Goal: Information Seeking & Learning: Learn about a topic

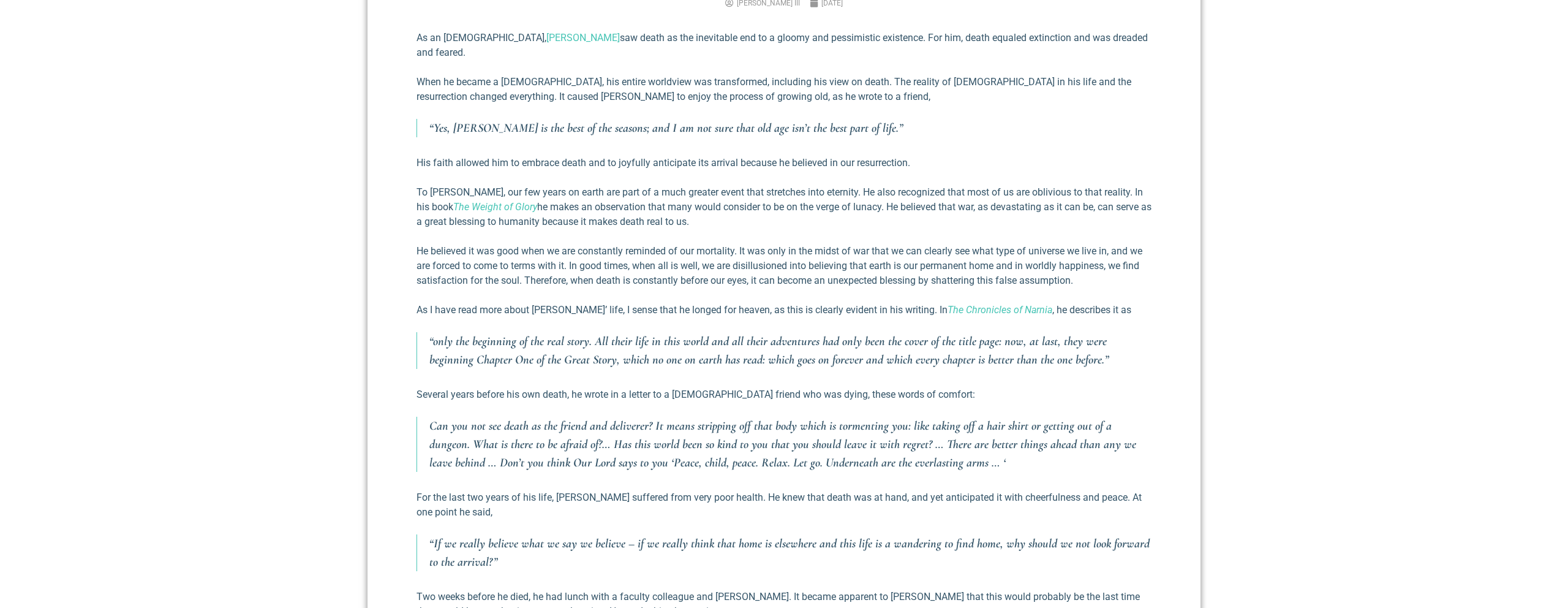
scroll to position [576, 0]
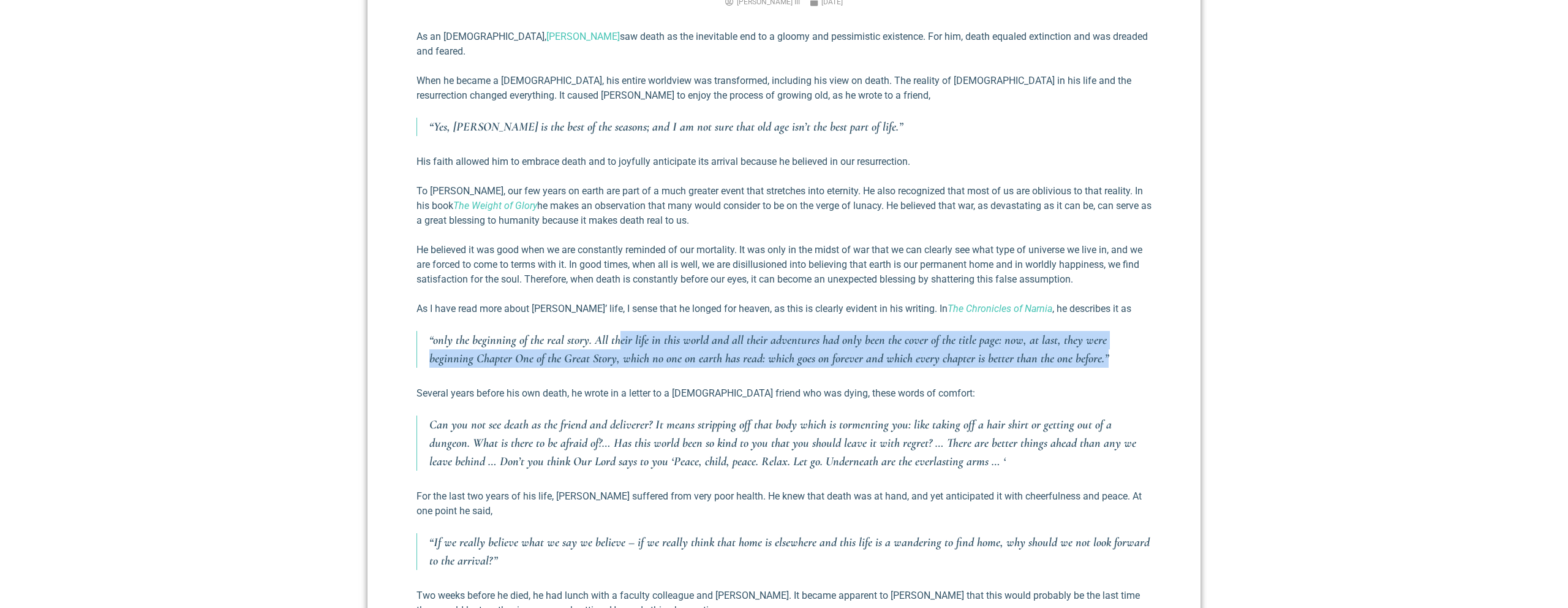
drag, startPoint x: 688, startPoint y: 329, endPoint x: 1105, endPoint y: 340, distance: 417.1
click at [1105, 340] on p "“only the beginning of the real story. All their life in this world and all the…" at bounding box center [790, 349] width 722 height 37
drag, startPoint x: 1105, startPoint y: 340, endPoint x: 790, endPoint y: 323, distance: 315.5
click at [790, 331] on p "“only the beginning of the real story. All their life in this world and all the…" at bounding box center [790, 349] width 722 height 37
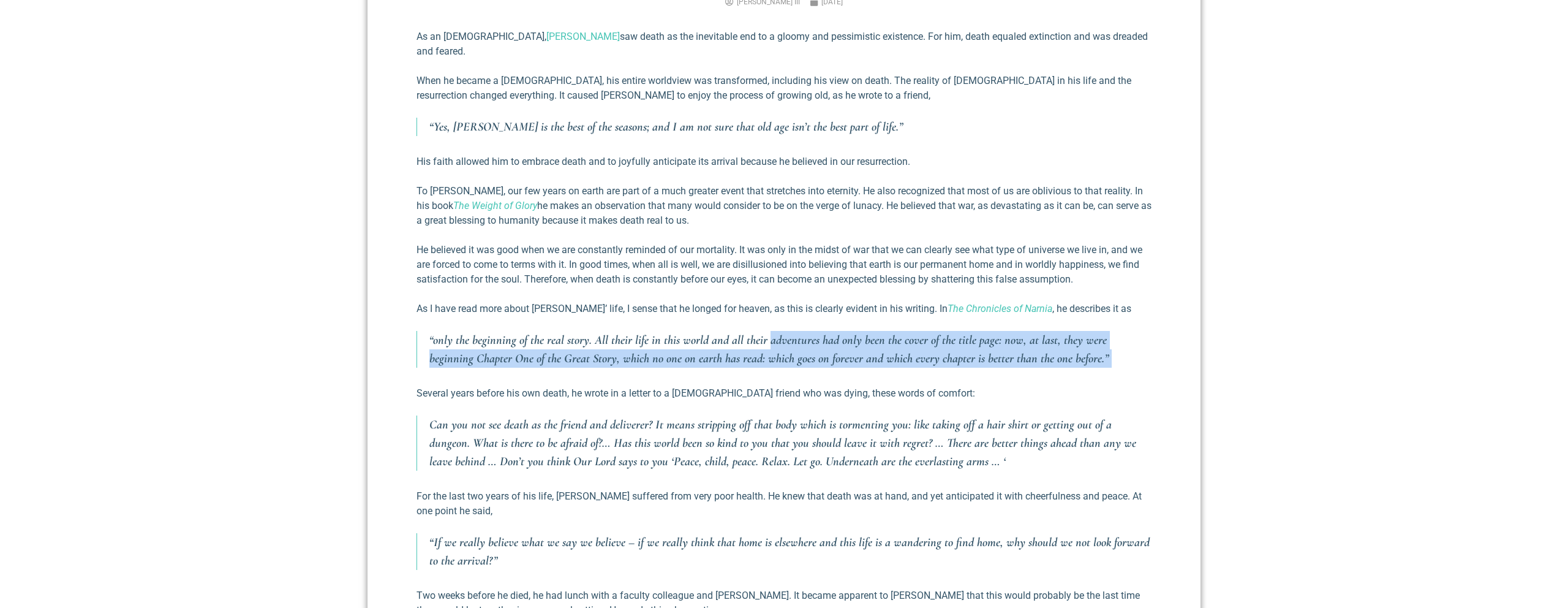
click at [797, 331] on p "“only the beginning of the real story. All their life in this world and all the…" at bounding box center [790, 349] width 722 height 37
drag, startPoint x: 797, startPoint y: 322, endPoint x: 1111, endPoint y: 355, distance: 315.7
click at [1111, 355] on div "As an [DEMOGRAPHIC_DATA], [PERSON_NAME] saw death as the inevitable end to a gl…" at bounding box center [784, 476] width 735 height 893
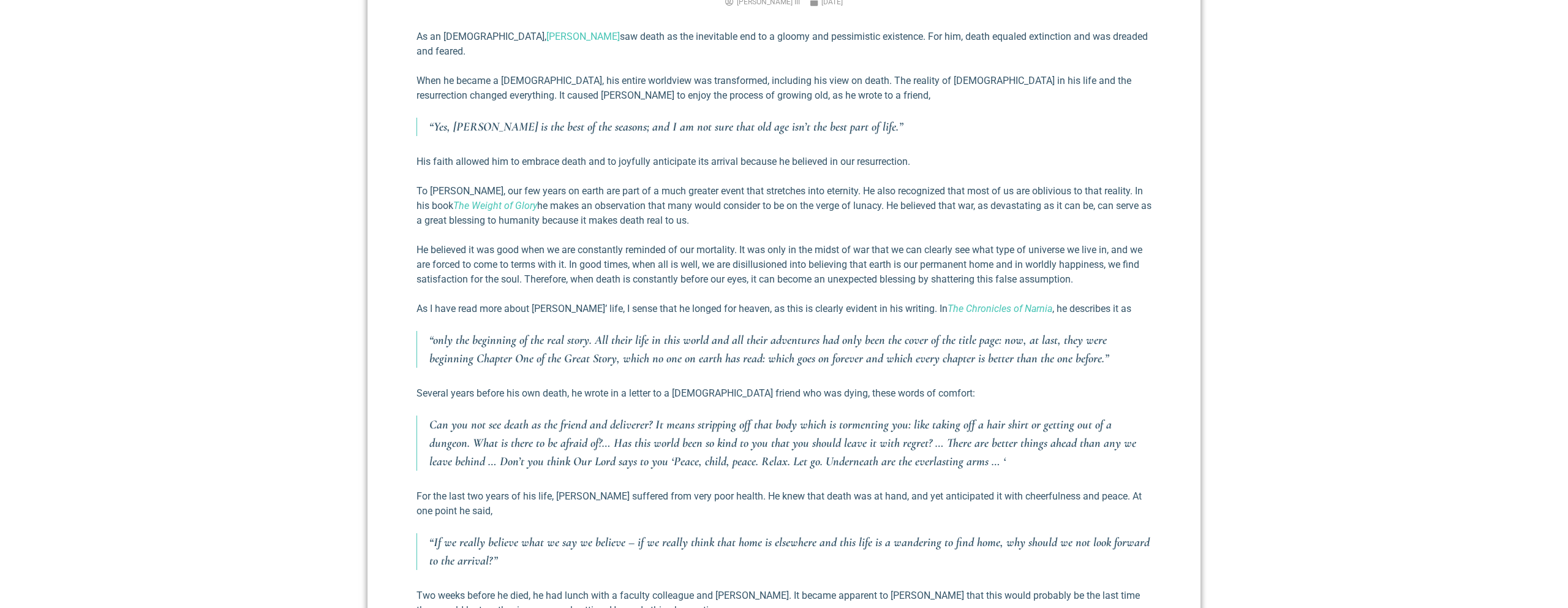
click at [1107, 348] on p "“only the beginning of the real story. All their life in this world and all the…" at bounding box center [790, 349] width 722 height 37
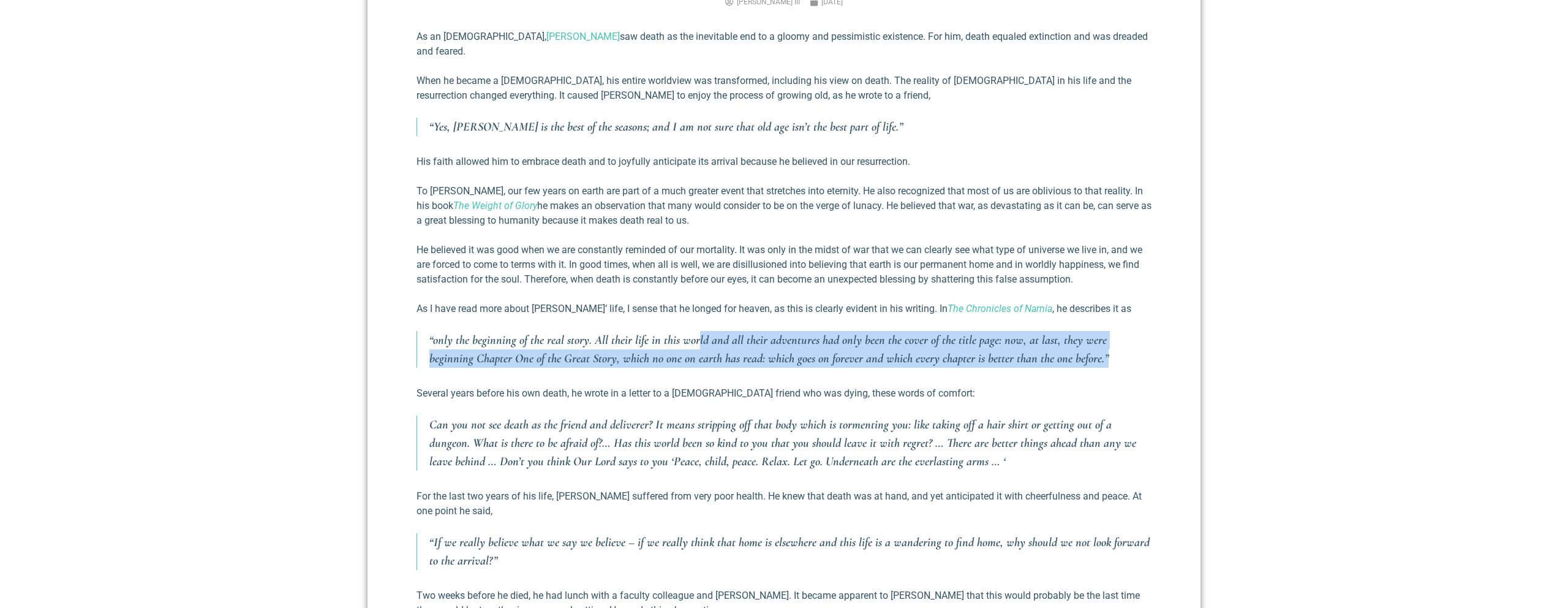
drag, startPoint x: 1105, startPoint y: 346, endPoint x: 696, endPoint y: 324, distance: 409.6
click at [696, 331] on p "“only the beginning of the real story. All their life in this world and all the…" at bounding box center [790, 349] width 722 height 37
drag, startPoint x: 696, startPoint y: 324, endPoint x: 1148, endPoint y: 345, distance: 452.5
click at [1148, 345] on p "“only the beginning of the real story. All their life in this world and all the…" at bounding box center [790, 349] width 722 height 37
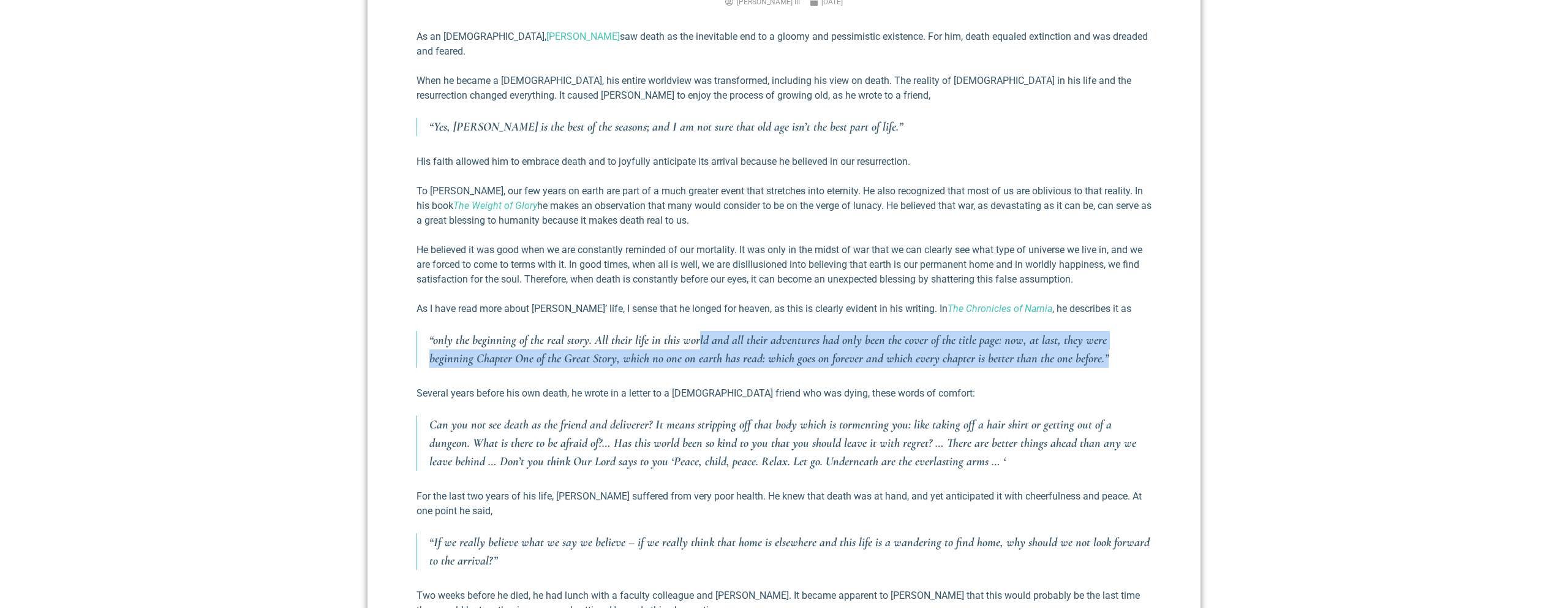
click at [1143, 342] on p "“only the beginning of the real story. All their life in this world and all the…" at bounding box center [790, 349] width 722 height 37
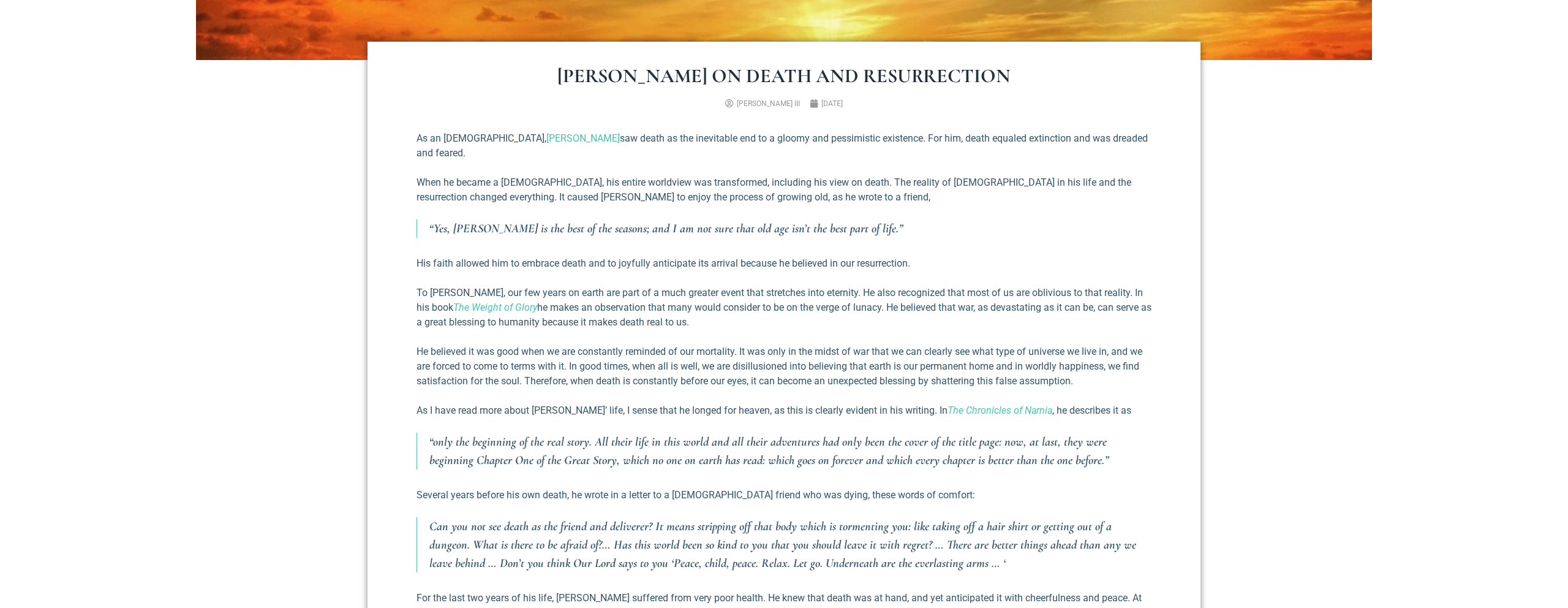
scroll to position [471, 0]
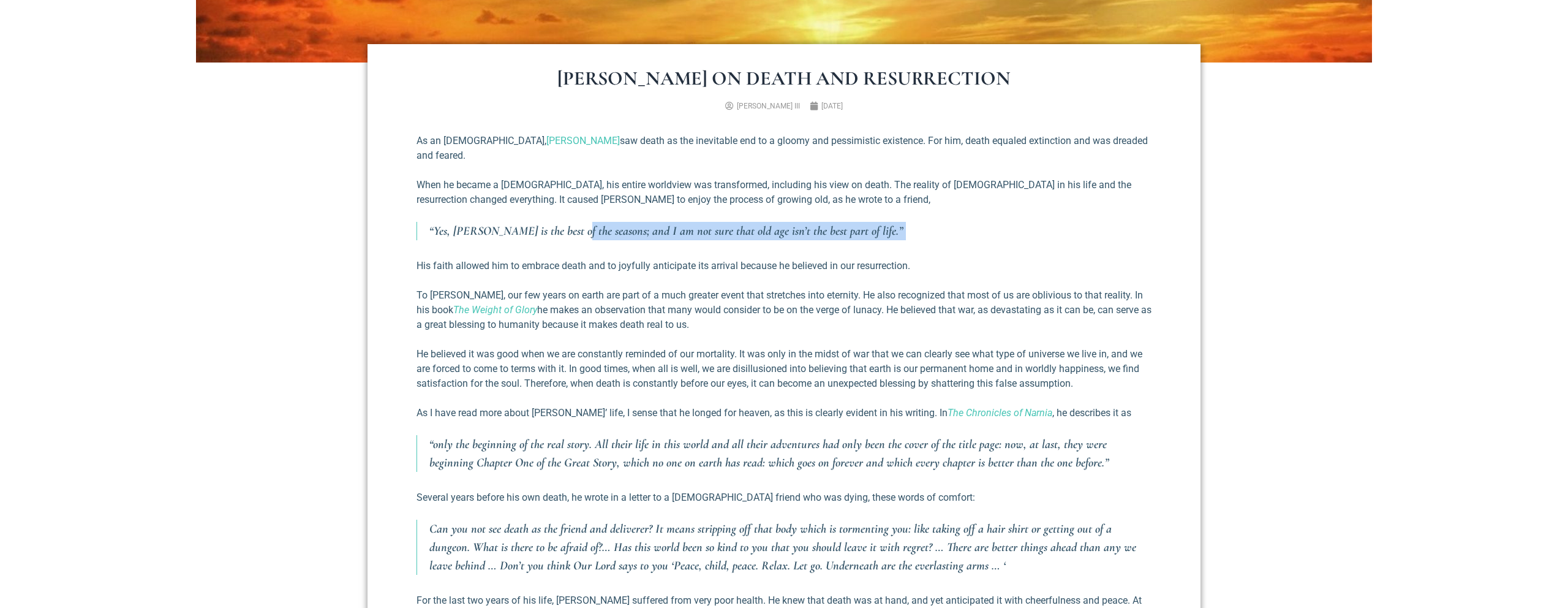
drag, startPoint x: 569, startPoint y: 215, endPoint x: 906, endPoint y: 225, distance: 337.1
click at [906, 225] on div "As an [DEMOGRAPHIC_DATA], [PERSON_NAME] saw death as the inevitable end to a gl…" at bounding box center [784, 580] width 735 height 893
click at [907, 222] on p "“Yes, [PERSON_NAME] is the best of the seasons; and I am not sure that old age …" at bounding box center [790, 231] width 722 height 18
drag, startPoint x: 913, startPoint y: 218, endPoint x: 558, endPoint y: 213, distance: 355.0
click at [558, 222] on p "“Yes, [PERSON_NAME] is the best of the seasons; and I am not sure that old age …" at bounding box center [790, 231] width 722 height 18
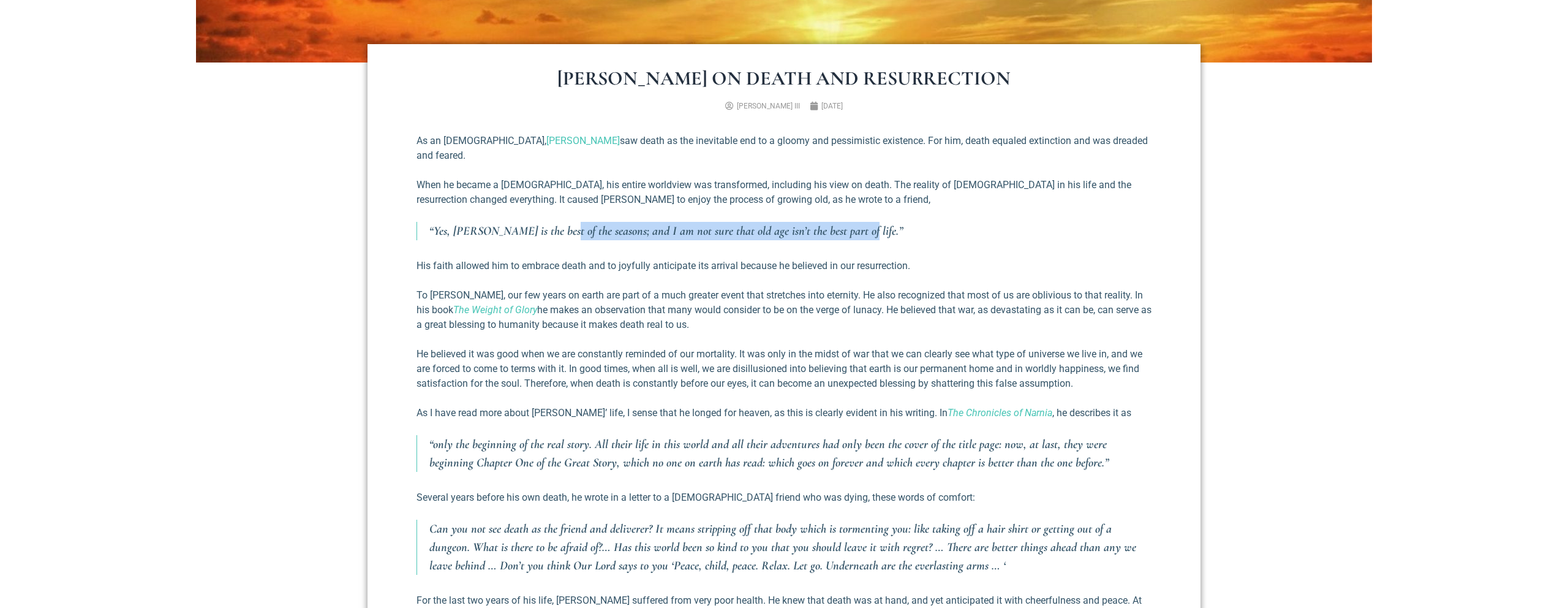
click at [558, 222] on p "“Yes, [PERSON_NAME] is the best of the seasons; and I am not sure that old age …" at bounding box center [790, 231] width 722 height 18
drag, startPoint x: 558, startPoint y: 213, endPoint x: 866, endPoint y: 221, distance: 308.1
click at [866, 222] on p "“Yes, [PERSON_NAME] is the best of the seasons; and I am not sure that old age …" at bounding box center [790, 231] width 722 height 18
drag, startPoint x: 726, startPoint y: 213, endPoint x: 435, endPoint y: 214, distance: 291.0
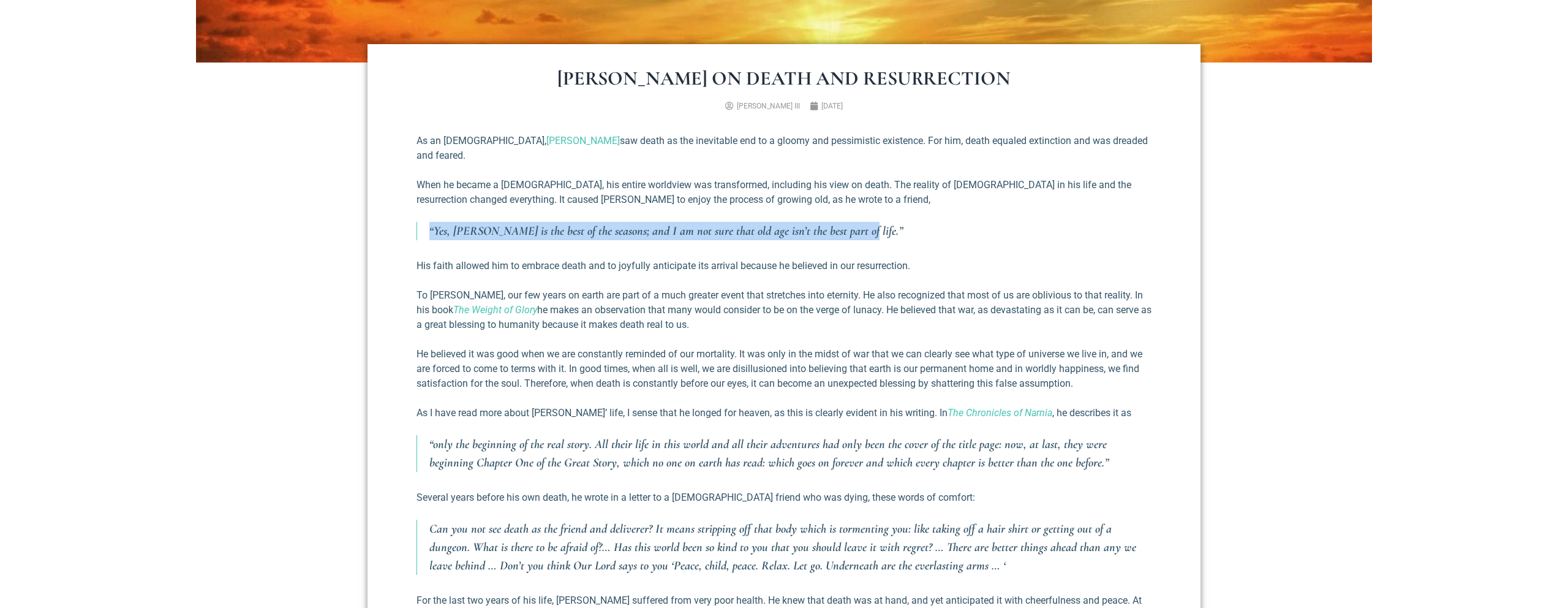
click at [430, 222] on p "“Yes, [PERSON_NAME] is the best of the seasons; and I am not sure that old age …" at bounding box center [790, 231] width 722 height 18
click at [442, 222] on p "“Yes, [PERSON_NAME] is the best of the seasons; and I am not sure that old age …" at bounding box center [790, 231] width 722 height 18
drag, startPoint x: 438, startPoint y: 217, endPoint x: 915, endPoint y: 216, distance: 477.0
click at [915, 222] on p "“Yes, [PERSON_NAME] is the best of the seasons; and I am not sure that old age …" at bounding box center [790, 231] width 722 height 18
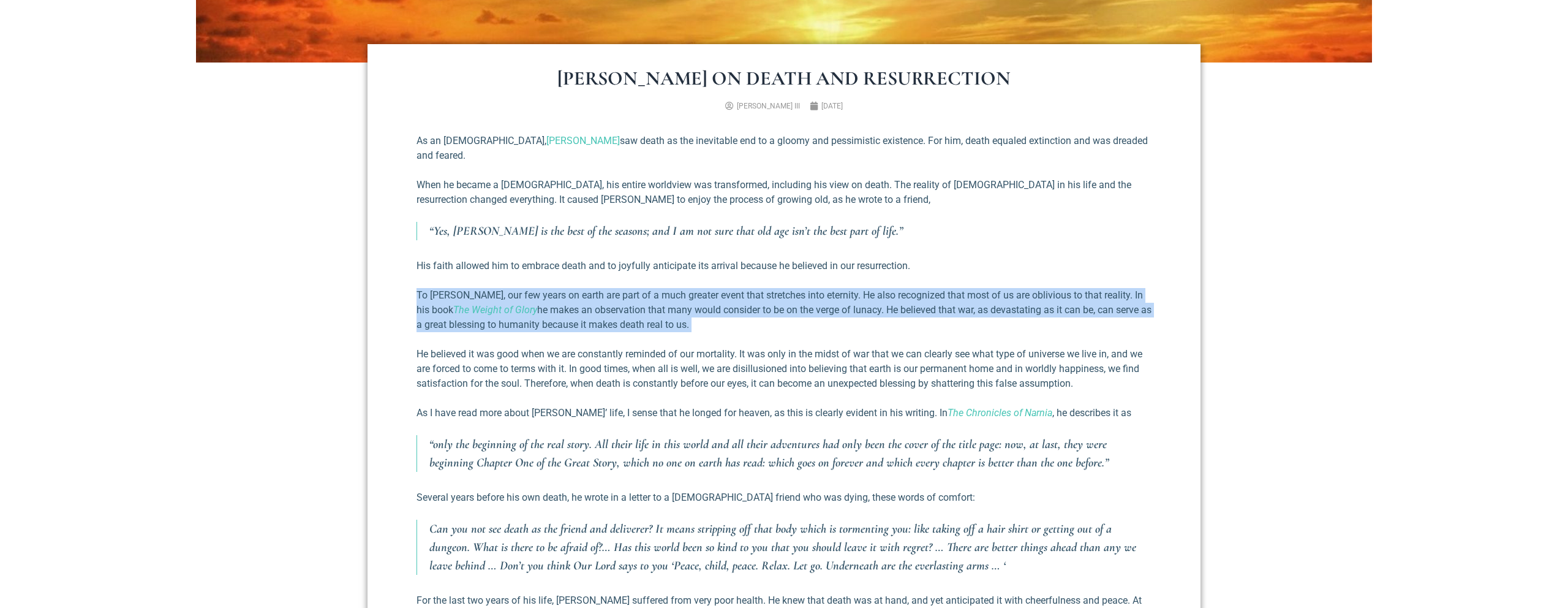
drag, startPoint x: 415, startPoint y: 278, endPoint x: 799, endPoint y: 317, distance: 386.0
click at [802, 321] on div "[PERSON_NAME] on Death and Resurrection [PERSON_NAME] III [DATE] As an [DEMOGRA…" at bounding box center [784, 583] width 833 height 1077
click at [799, 317] on div "As an [DEMOGRAPHIC_DATA], [PERSON_NAME] saw death as the inevitable end to a gl…" at bounding box center [784, 580] width 735 height 893
drag, startPoint x: 655, startPoint y: 284, endPoint x: 739, endPoint y: 306, distance: 86.8
click at [733, 307] on p "To [PERSON_NAME], our few years on earth are part of a much greater event that …" at bounding box center [784, 310] width 735 height 44
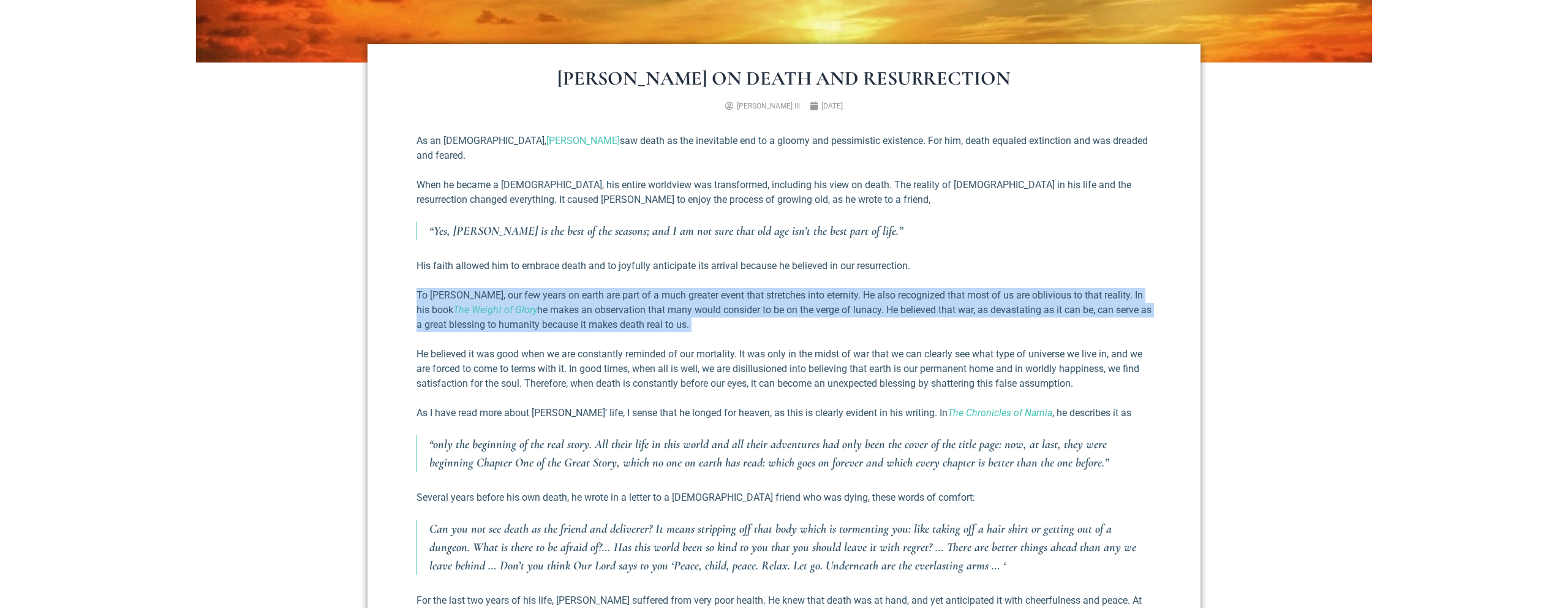
click at [739, 306] on p "To [PERSON_NAME], our few years on earth are part of a much greater event that …" at bounding box center [784, 310] width 735 height 44
drag, startPoint x: 553, startPoint y: 287, endPoint x: 548, endPoint y: 283, distance: 6.4
click at [548, 288] on p "To [PERSON_NAME], our few years on earth are part of a much greater event that …" at bounding box center [784, 310] width 735 height 44
drag, startPoint x: 686, startPoint y: 292, endPoint x: 769, endPoint y: 311, distance: 85.1
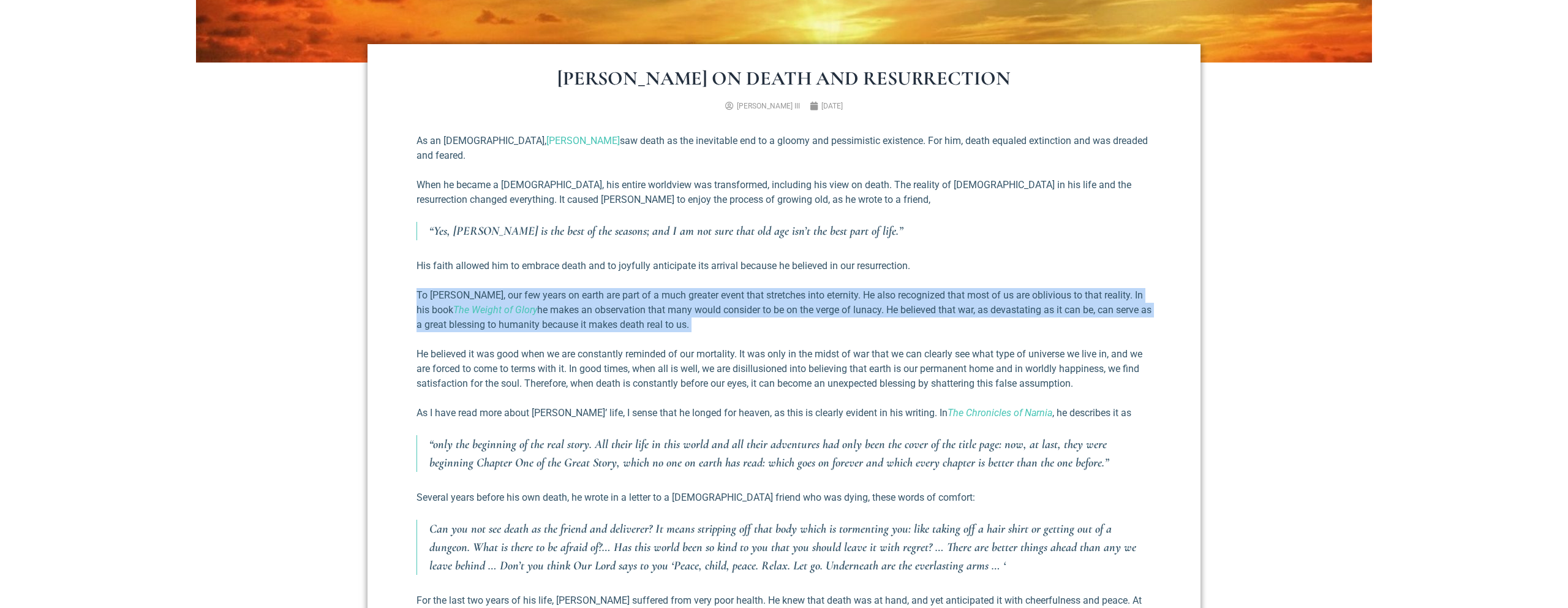
click at [769, 311] on p "To [PERSON_NAME], our few years on earth are part of a much greater event that …" at bounding box center [784, 310] width 735 height 44
click at [769, 310] on p "To [PERSON_NAME], our few years on earth are part of a much greater event that …" at bounding box center [784, 310] width 735 height 44
drag, startPoint x: 769, startPoint y: 310, endPoint x: 709, endPoint y: 285, distance: 65.0
click at [709, 288] on p "To [PERSON_NAME], our few years on earth are part of a much greater event that …" at bounding box center [784, 310] width 735 height 44
click at [709, 288] on p "To [PERSON_NAME], our few years on earth are part of a much greater event that …" at bounding box center [784, 310] width 735 height 44
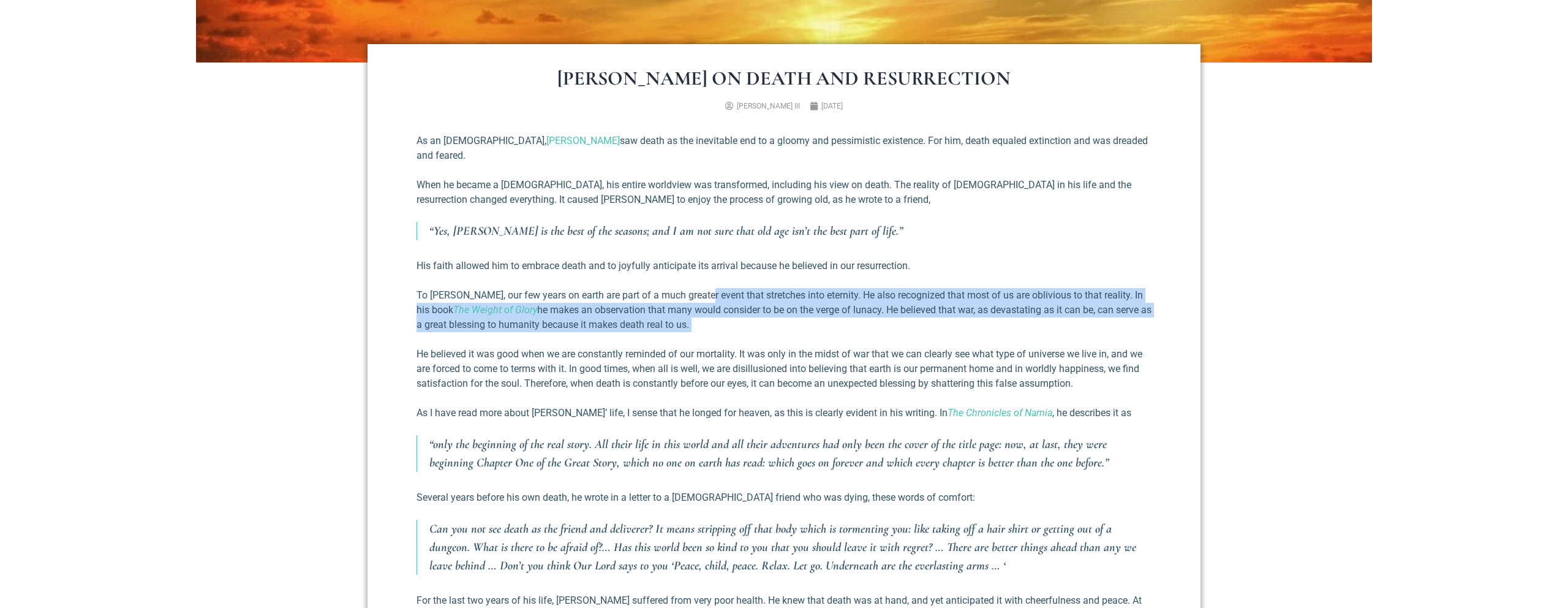
drag, startPoint x: 688, startPoint y: 285, endPoint x: 780, endPoint y: 313, distance: 96.2
click at [780, 313] on p "To [PERSON_NAME], our few years on earth are part of a much greater event that …" at bounding box center [784, 310] width 735 height 44
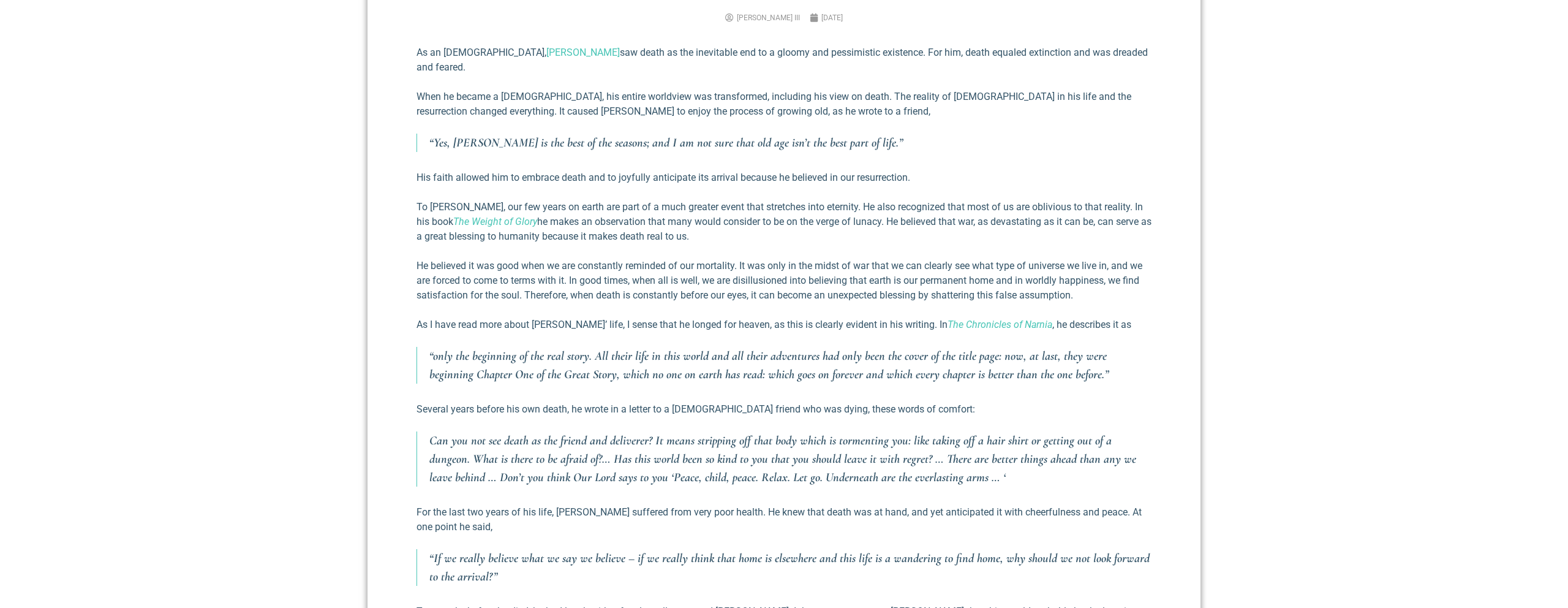
scroll to position [562, 0]
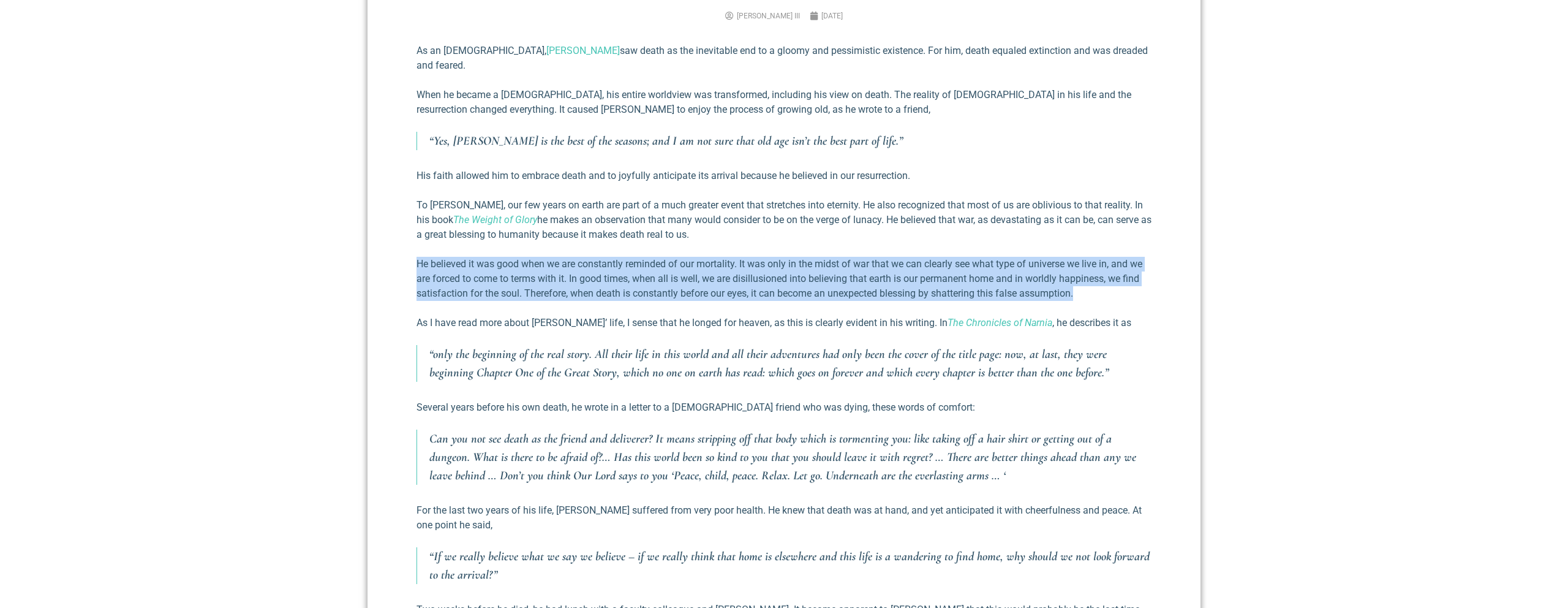
drag, startPoint x: 417, startPoint y: 247, endPoint x: 1128, endPoint y: 283, distance: 711.9
click at [1131, 283] on p "He believed it was good when we are constantly reminded of our mortality. It wa…" at bounding box center [784, 278] width 735 height 44
click at [1128, 283] on p "He believed it was good when we are constantly reminded of our mortality. It wa…" at bounding box center [784, 278] width 735 height 44
drag, startPoint x: 919, startPoint y: 254, endPoint x: 423, endPoint y: 240, distance: 496.2
click at [423, 240] on div "As an [DEMOGRAPHIC_DATA], [PERSON_NAME] saw death as the inevitable end to a gl…" at bounding box center [784, 490] width 735 height 893
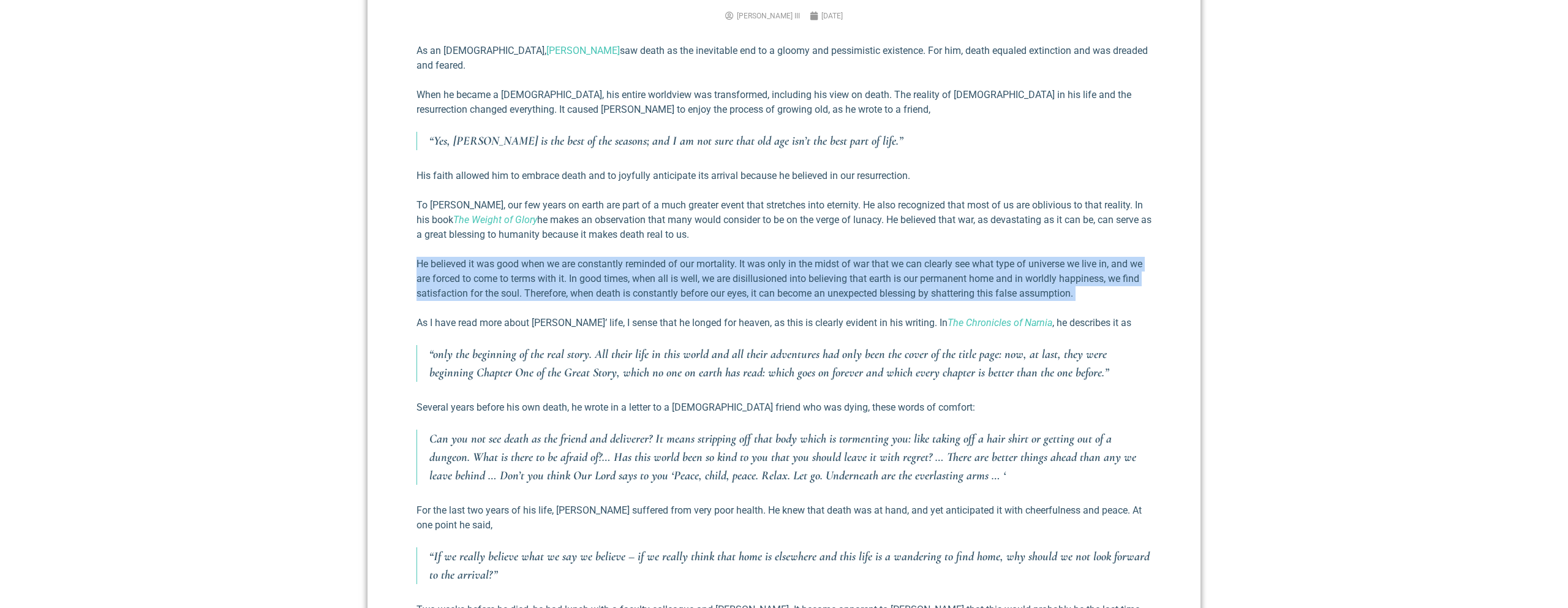
click at [479, 256] on p "He believed it was good when we are constantly reminded of our mortality. It wa…" at bounding box center [784, 278] width 735 height 44
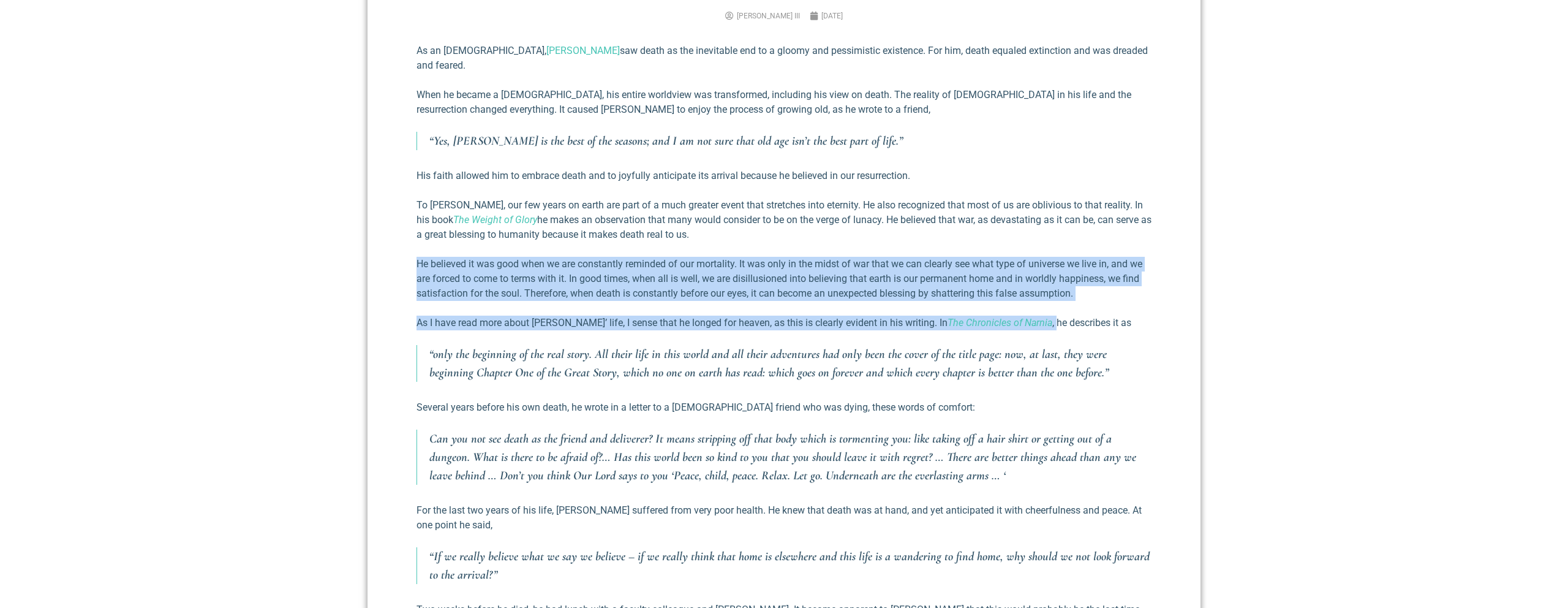
drag, startPoint x: 416, startPoint y: 250, endPoint x: 1009, endPoint y: 309, distance: 595.9
click at [1012, 309] on div "[PERSON_NAME] on Death and Resurrection [PERSON_NAME] III [DATE] As an [DEMOGRA…" at bounding box center [784, 492] width 833 height 1077
click at [1009, 316] on p "As I have read more about [PERSON_NAME]’ life, I sense that he longed for heave…" at bounding box center [784, 323] width 735 height 15
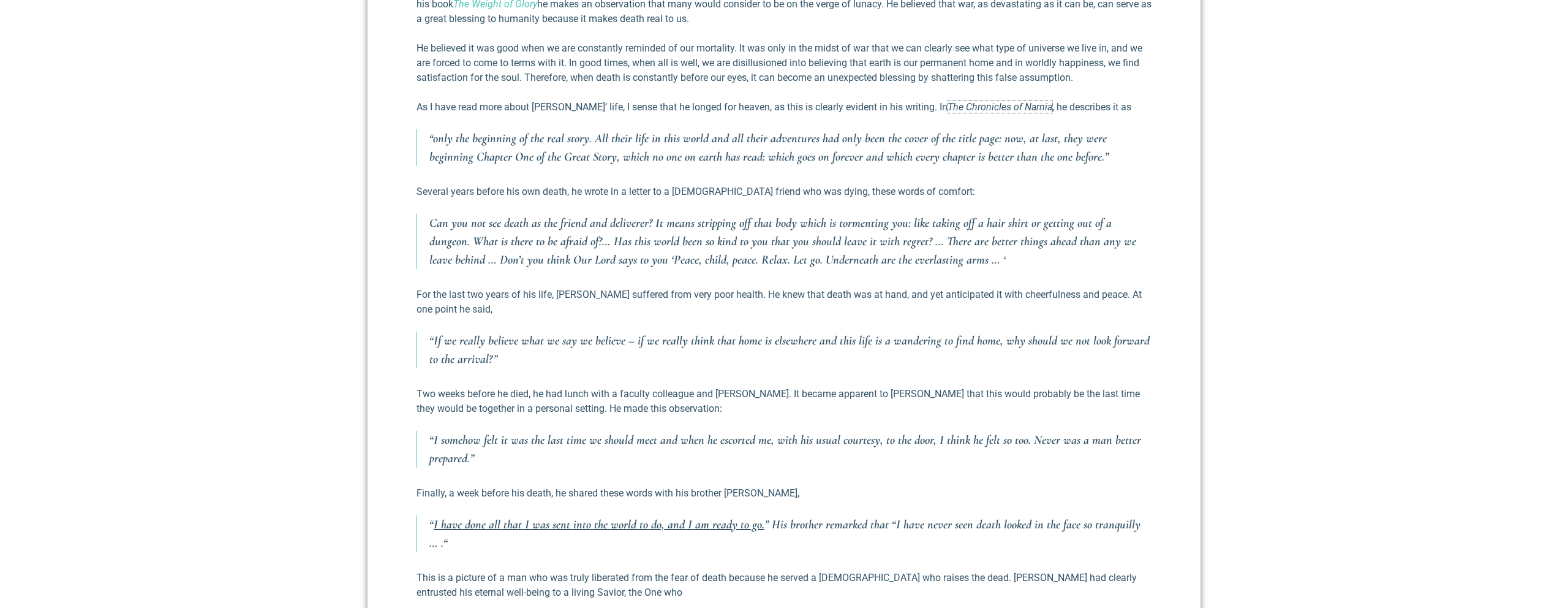
scroll to position [779, 0]
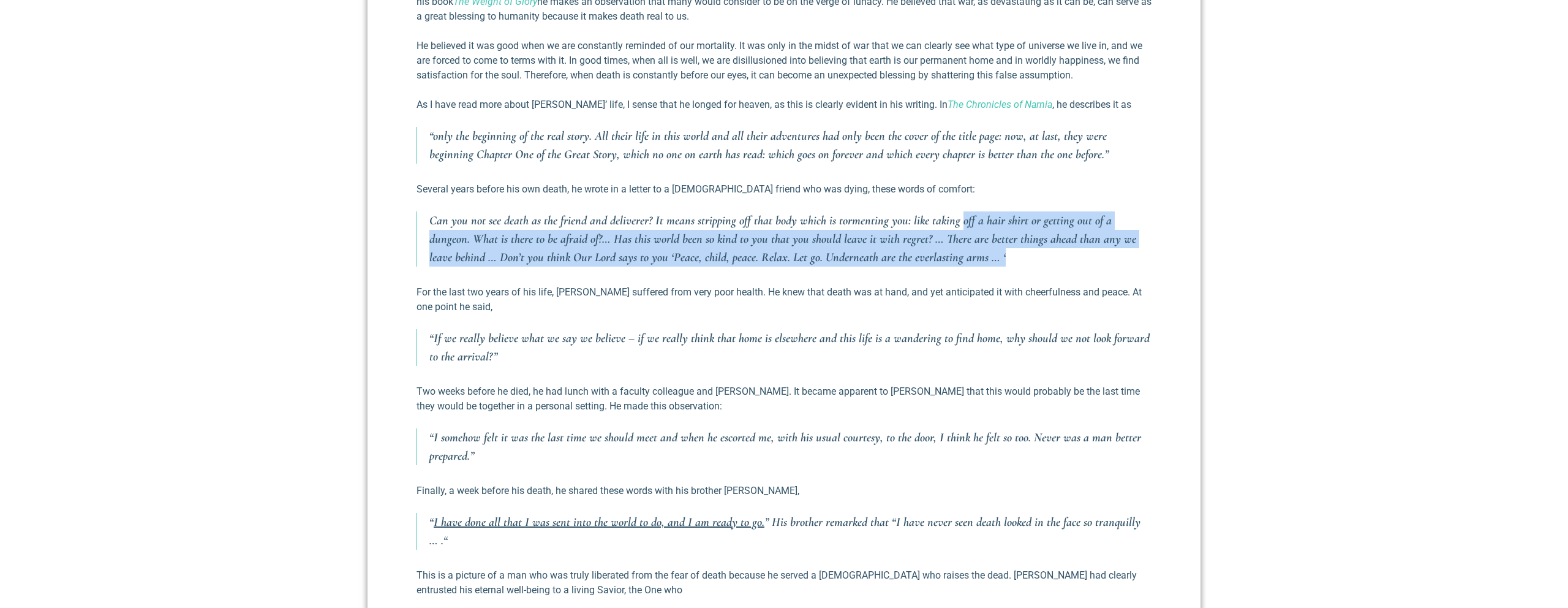
drag, startPoint x: 959, startPoint y: 205, endPoint x: 1050, endPoint y: 242, distance: 98.2
click at [1050, 242] on p "Can you not see death as the friend and deliverer? It means stripping off that …" at bounding box center [790, 239] width 722 height 55
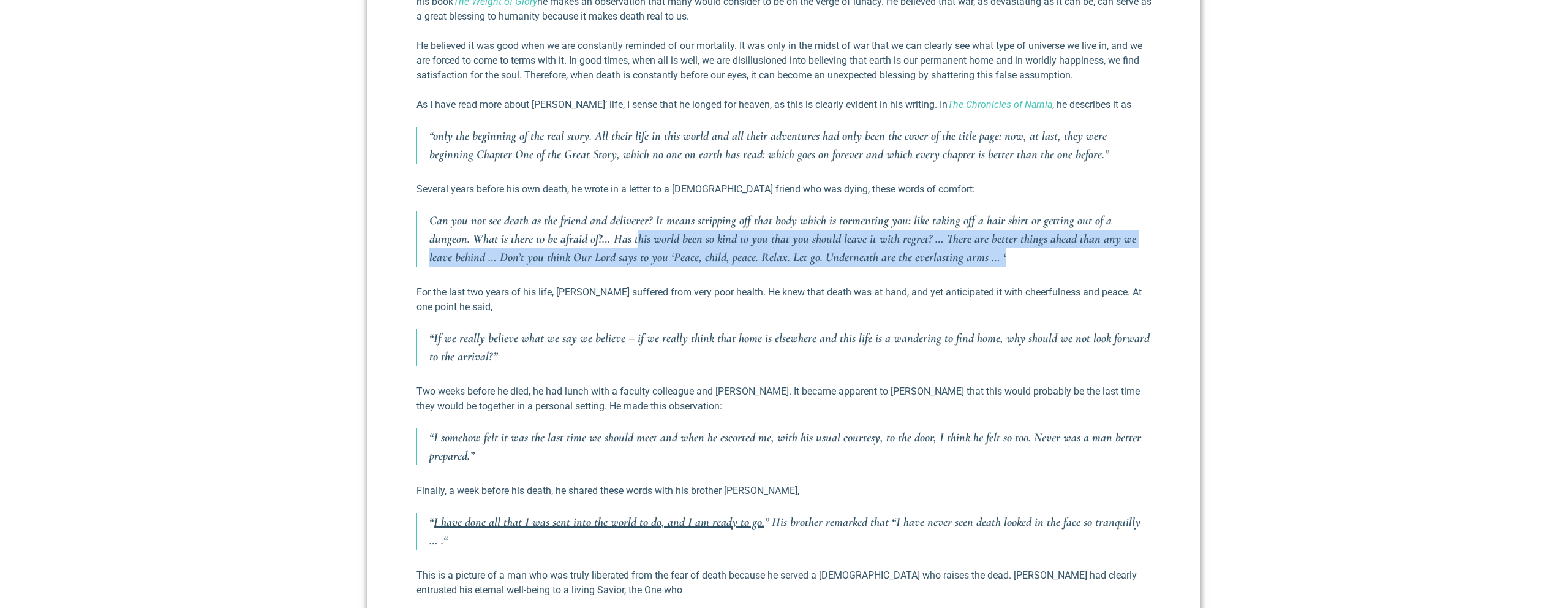
drag, startPoint x: 895, startPoint y: 224, endPoint x: 595, endPoint y: 220, distance: 300.0
click at [595, 220] on p "Can you not see death as the friend and deliverer? It means stripping off that …" at bounding box center [790, 239] width 722 height 55
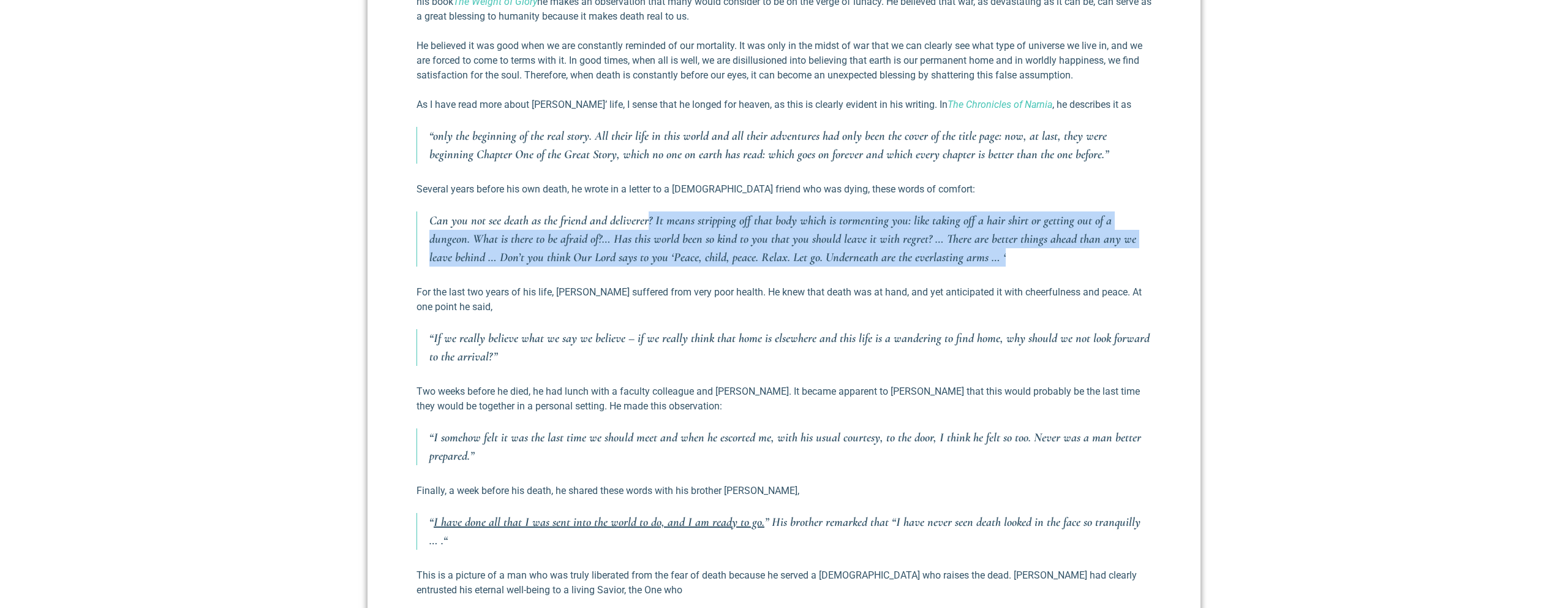
drag, startPoint x: 647, startPoint y: 209, endPoint x: 1000, endPoint y: 243, distance: 354.6
click at [1000, 243] on p "Can you not see death as the friend and deliverer? It means stripping off that …" at bounding box center [790, 239] width 722 height 55
click at [1000, 243] on p "Can you not see death as the friend and deliverer? It means stripping off that …" at bounding box center [790, 239] width 722 height 55
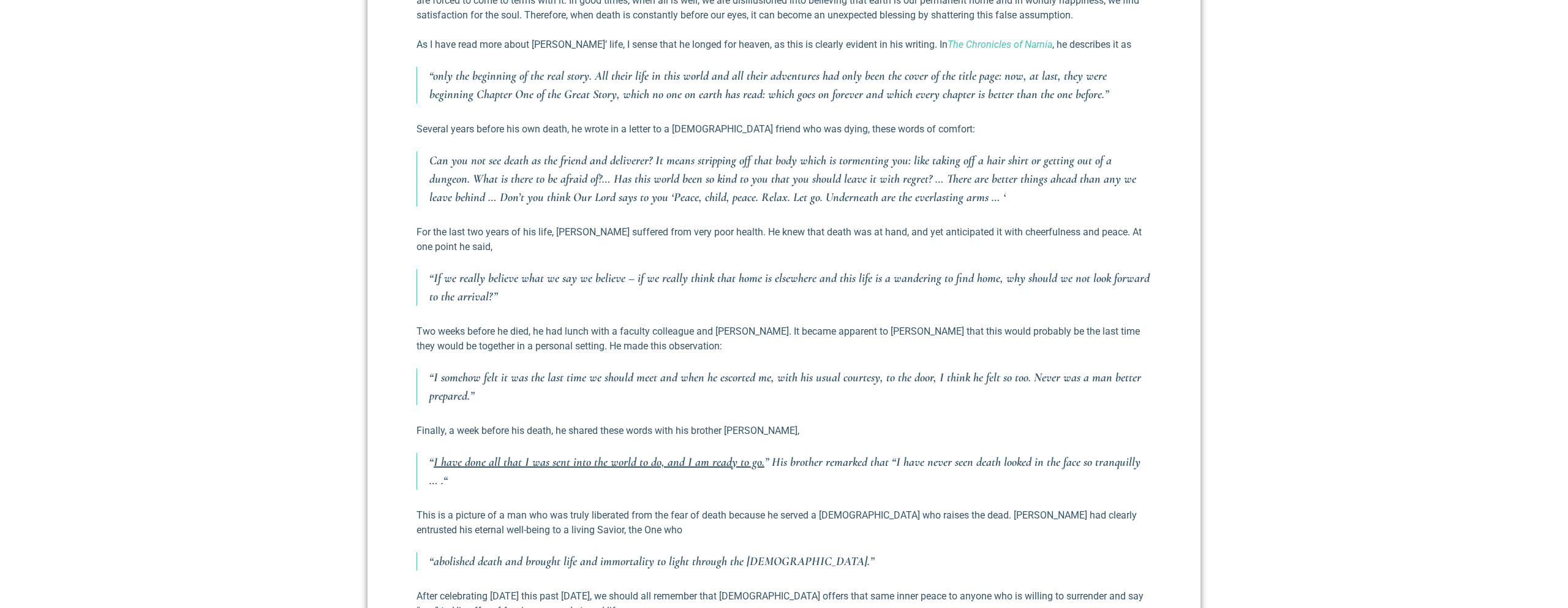
scroll to position [840, 0]
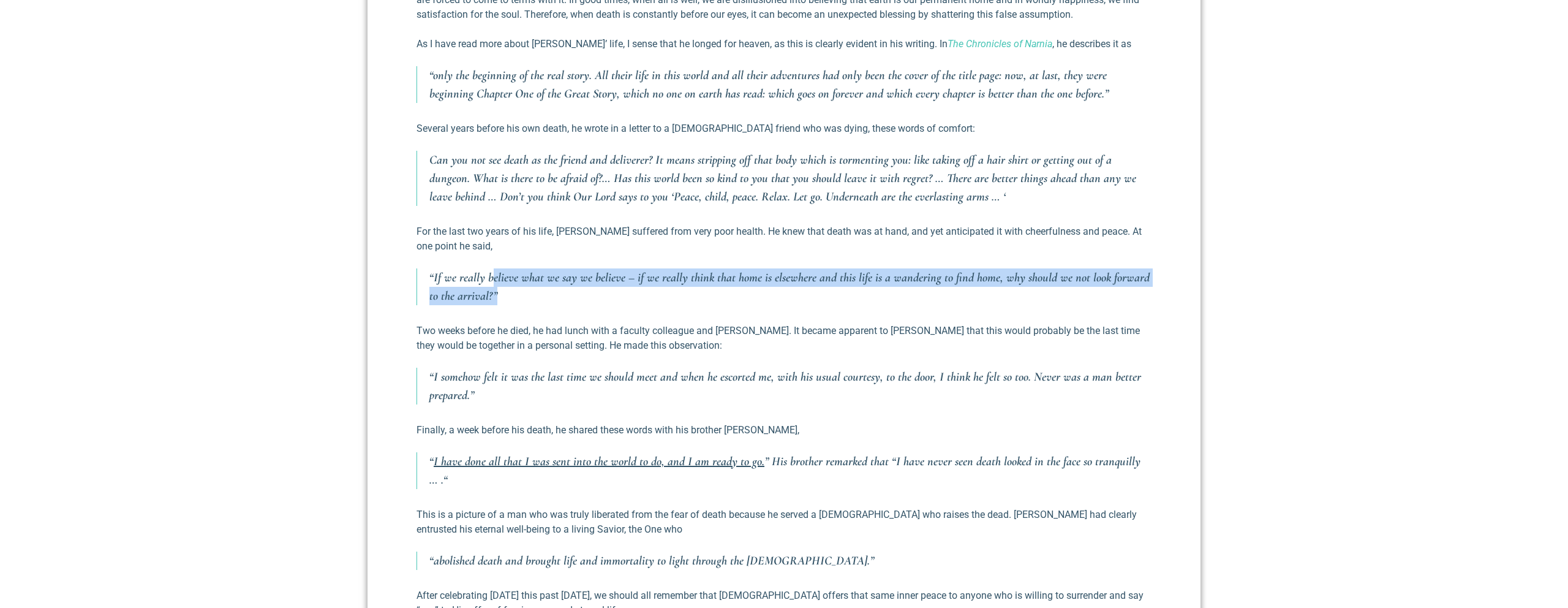
drag, startPoint x: 502, startPoint y: 261, endPoint x: 763, endPoint y: 281, distance: 261.8
click at [756, 281] on p "“If we really believe what we say we believe – if we really think that home is …" at bounding box center [790, 287] width 722 height 37
click at [763, 281] on p "“If we really believe what we say we believe – if we really think that home is …" at bounding box center [790, 287] width 722 height 37
drag, startPoint x: 764, startPoint y: 280, endPoint x: 493, endPoint y: 254, distance: 272.2
click at [493, 268] on p "“If we really believe what we say we believe – if we really think that home is …" at bounding box center [790, 287] width 722 height 37
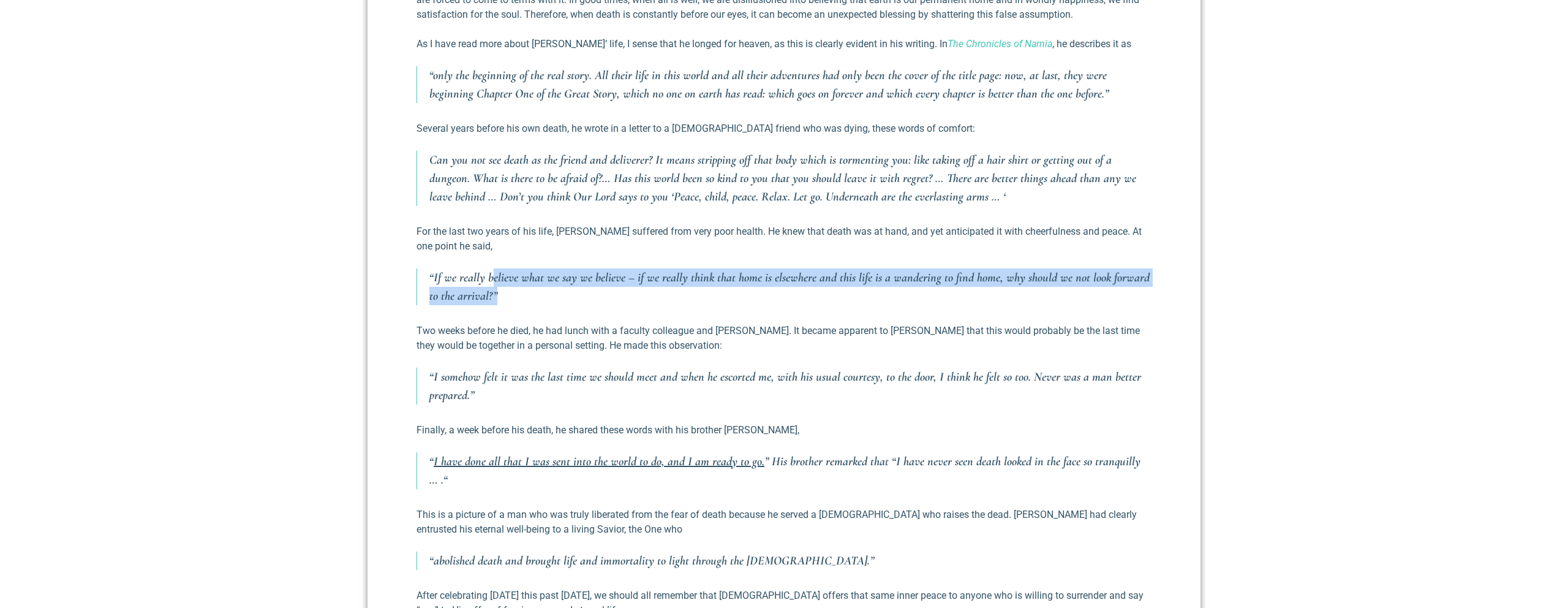
click at [778, 268] on p "“If we really believe what we say we believe – if we really think that home is …" at bounding box center [790, 287] width 722 height 37
drag, startPoint x: 821, startPoint y: 260, endPoint x: 942, endPoint y: 288, distance: 124.2
click at [942, 288] on p "“If we really believe what we say we believe – if we really think that home is …" at bounding box center [790, 287] width 722 height 37
click at [942, 289] on p "“If we really believe what we say we believe – if we really think that home is …" at bounding box center [790, 287] width 722 height 37
drag, startPoint x: 944, startPoint y: 285, endPoint x: 655, endPoint y: 264, distance: 289.8
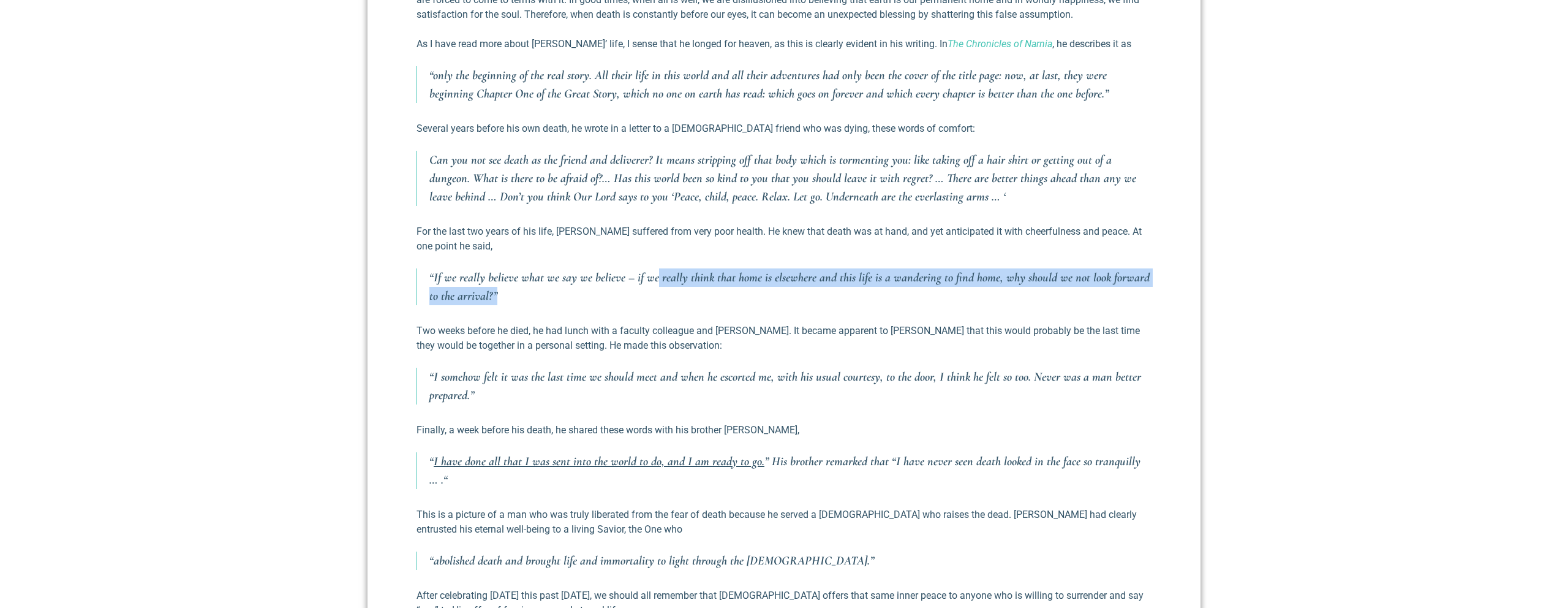
click at [655, 268] on p "“If we really believe what we say we believe – if we really think that home is …" at bounding box center [790, 287] width 722 height 37
drag, startPoint x: 655, startPoint y: 264, endPoint x: 799, endPoint y: 281, distance: 145.0
click at [799, 281] on p "“If we really believe what we say we believe – if we really think that home is …" at bounding box center [790, 287] width 722 height 37
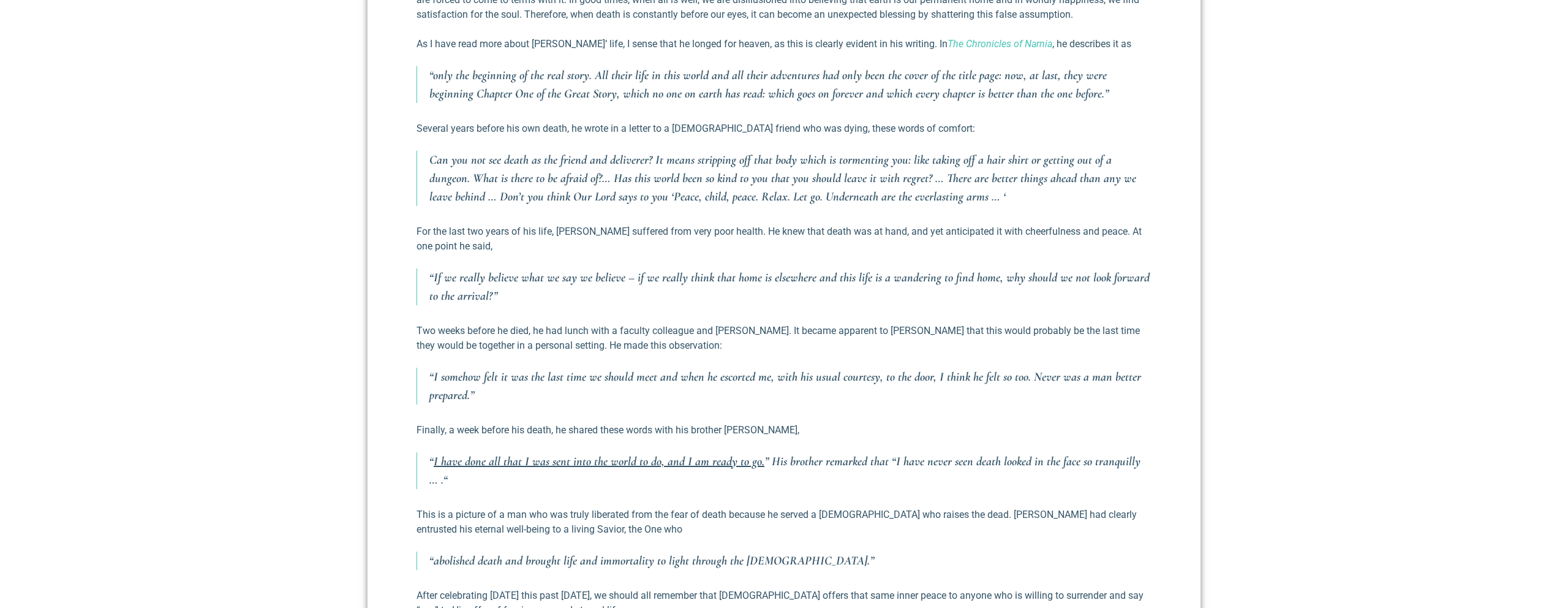
drag, startPoint x: 799, startPoint y: 281, endPoint x: 745, endPoint y: 286, distance: 54.2
click at [797, 281] on p "“If we really believe what we say we believe – if we really think that home is …" at bounding box center [790, 287] width 722 height 37
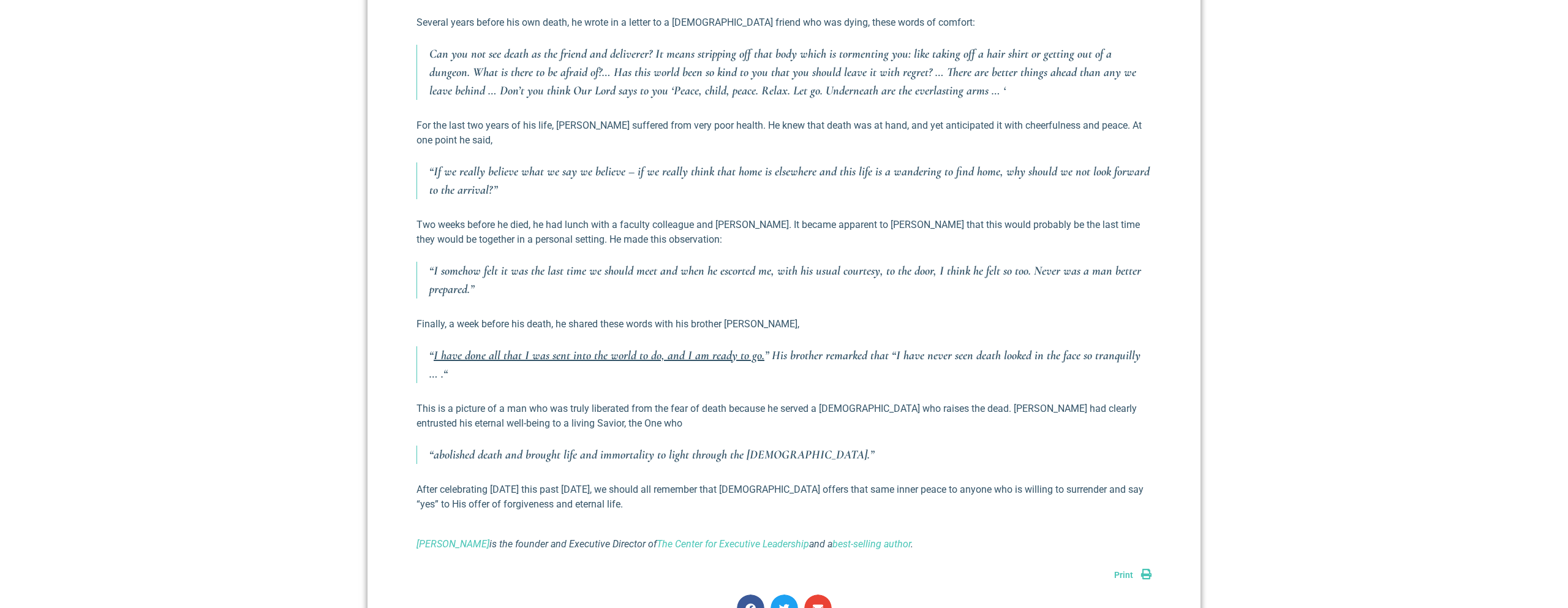
scroll to position [957, 0]
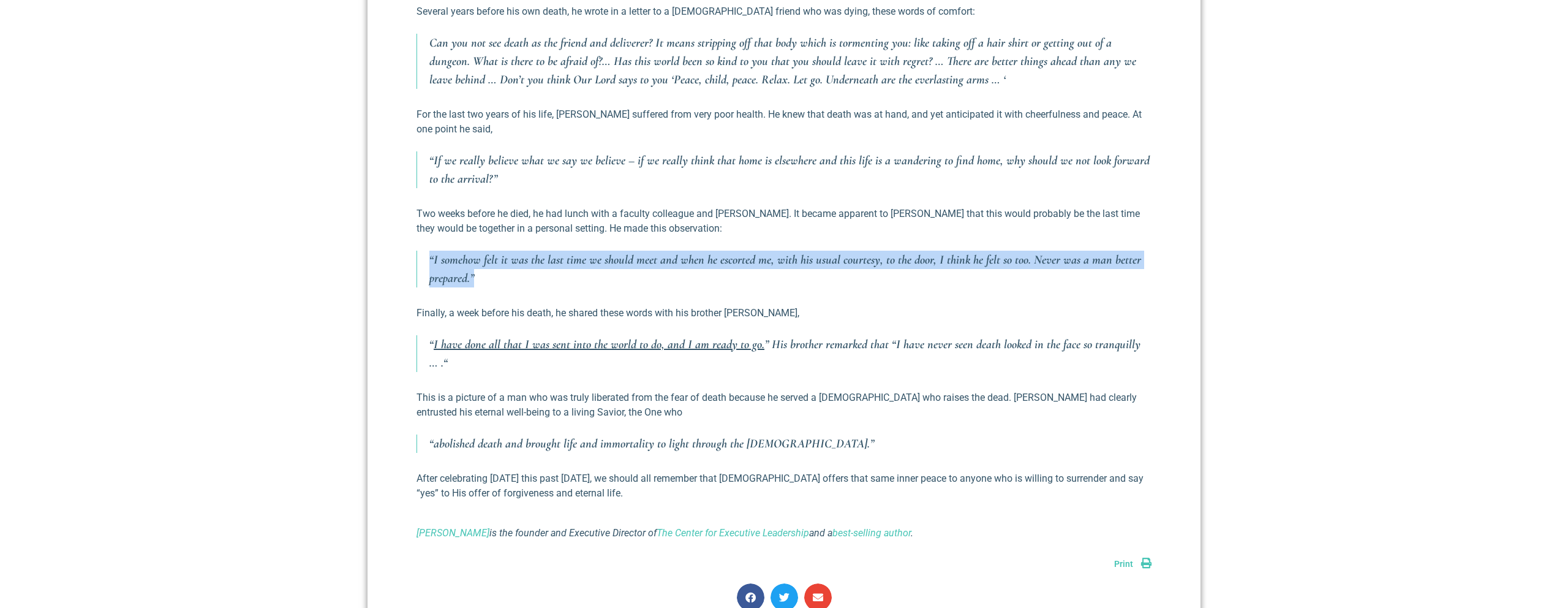
drag, startPoint x: 423, startPoint y: 248, endPoint x: 561, endPoint y: 263, distance: 138.8
click at [561, 263] on blockquote "“I somehow felt it was the last time we should meet and when he escorted me, wi…" at bounding box center [784, 269] width 735 height 37
click at [561, 263] on p "“I somehow felt it was the last time we should meet and when he escorted me, wi…" at bounding box center [790, 269] width 722 height 37
drag, startPoint x: 561, startPoint y: 263, endPoint x: 769, endPoint y: 252, distance: 208.3
click at [769, 252] on p "“I somehow felt it was the last time we should meet and when he escorted me, wi…" at bounding box center [790, 269] width 722 height 37
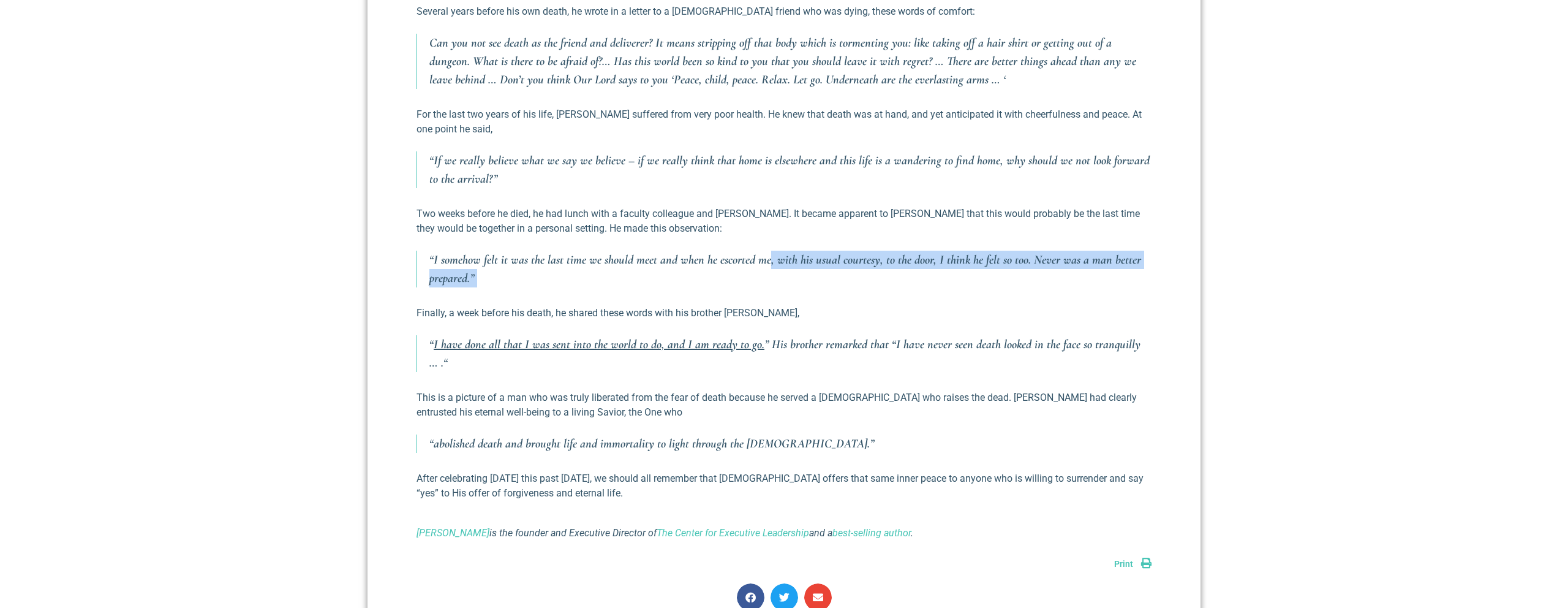
click at [769, 252] on p "“I somehow felt it was the last time we should meet and when he escorted me, wi…" at bounding box center [790, 269] width 722 height 37
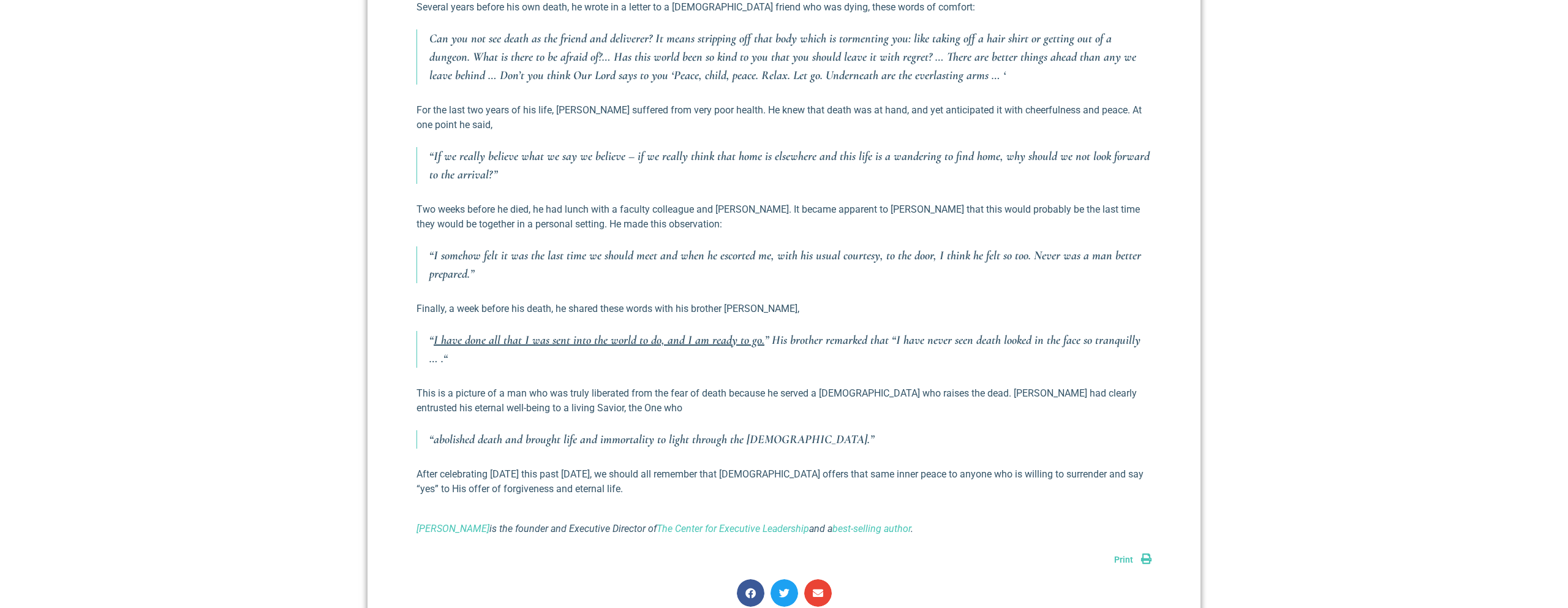
drag, startPoint x: 431, startPoint y: 327, endPoint x: 635, endPoint y: 336, distance: 204.2
click at [638, 337] on div "As an [DEMOGRAPHIC_DATA], [PERSON_NAME] saw death as the inevitable end to a gl…" at bounding box center [784, 89] width 735 height 893
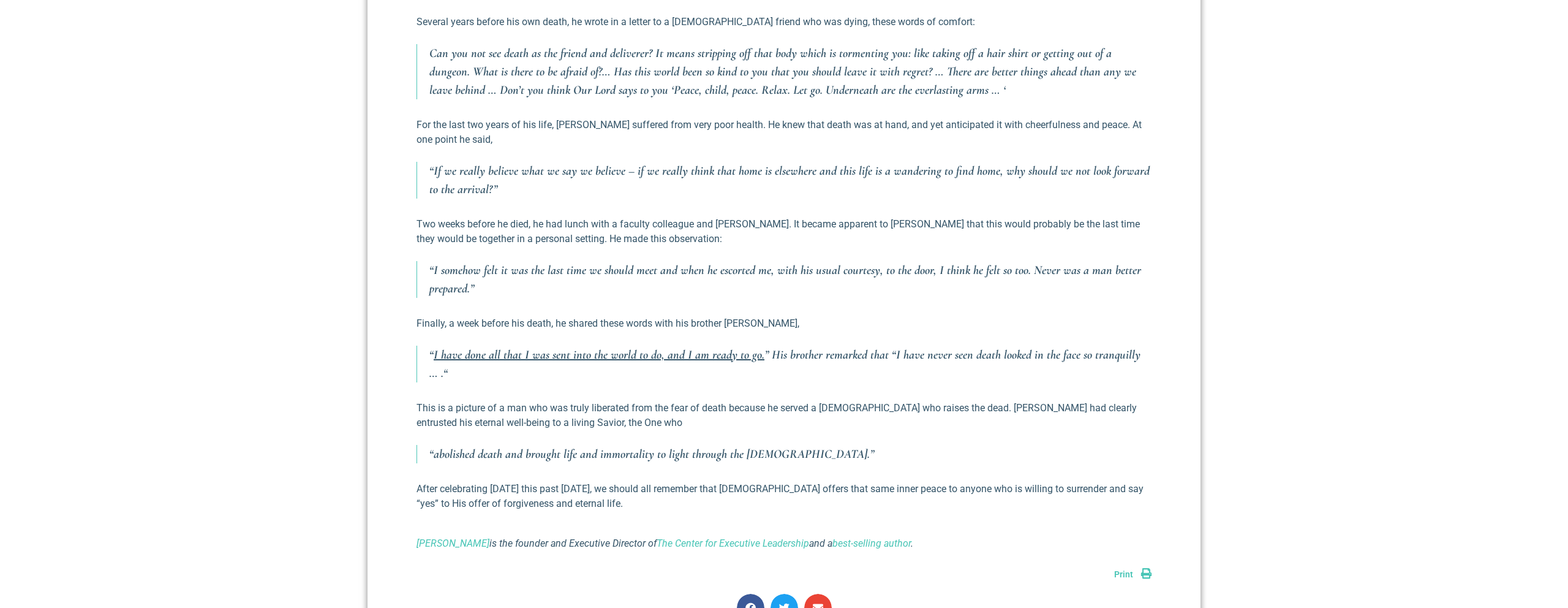
scroll to position [939, 0]
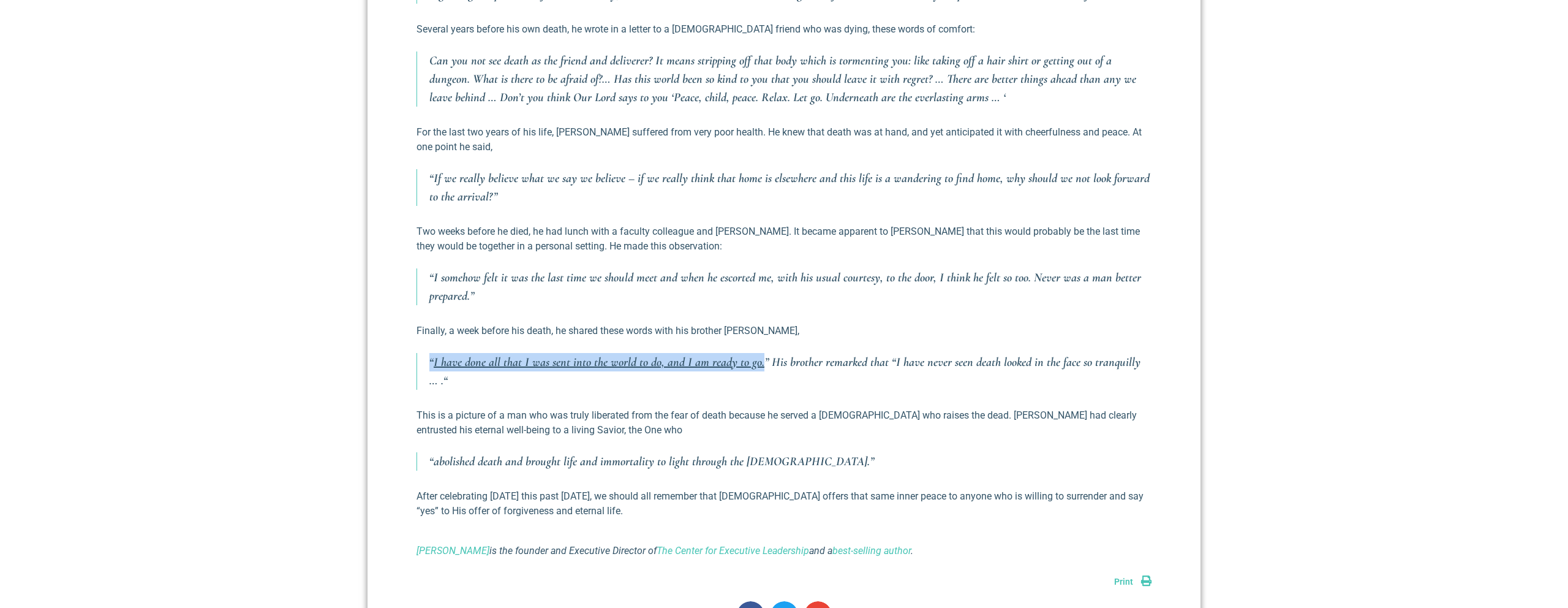
drag, startPoint x: 735, startPoint y: 336, endPoint x: 759, endPoint y: 350, distance: 27.8
click at [759, 350] on div "As an [DEMOGRAPHIC_DATA], [PERSON_NAME] saw death as the inevitable end to a gl…" at bounding box center [784, 111] width 735 height 893
click at [759, 352] on p "“ I have done all that I was sent into the world to do, and I am ready to go. ”…" at bounding box center [790, 370] width 722 height 37
drag, startPoint x: 854, startPoint y: 350, endPoint x: 434, endPoint y: 347, distance: 420.0
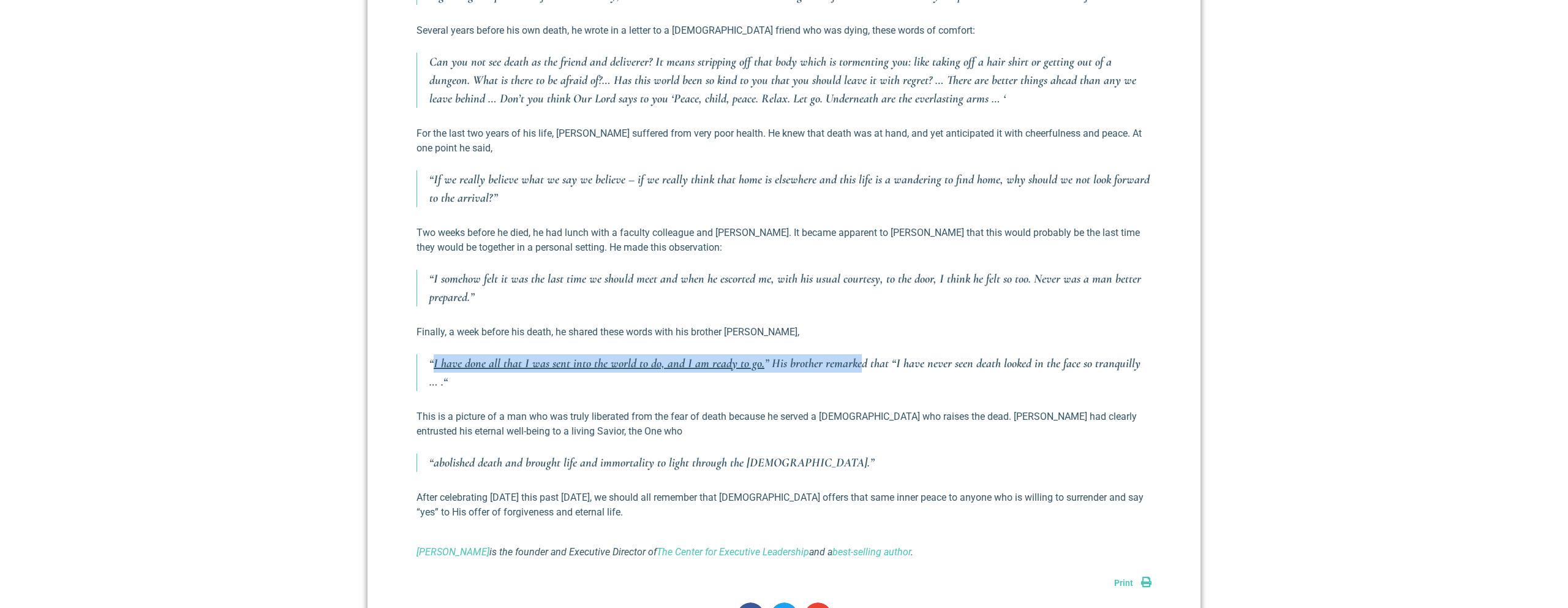
click at [434, 354] on p "“ I have done all that I was sent into the world to do, and I am ready to go. ”…" at bounding box center [790, 373] width 722 height 37
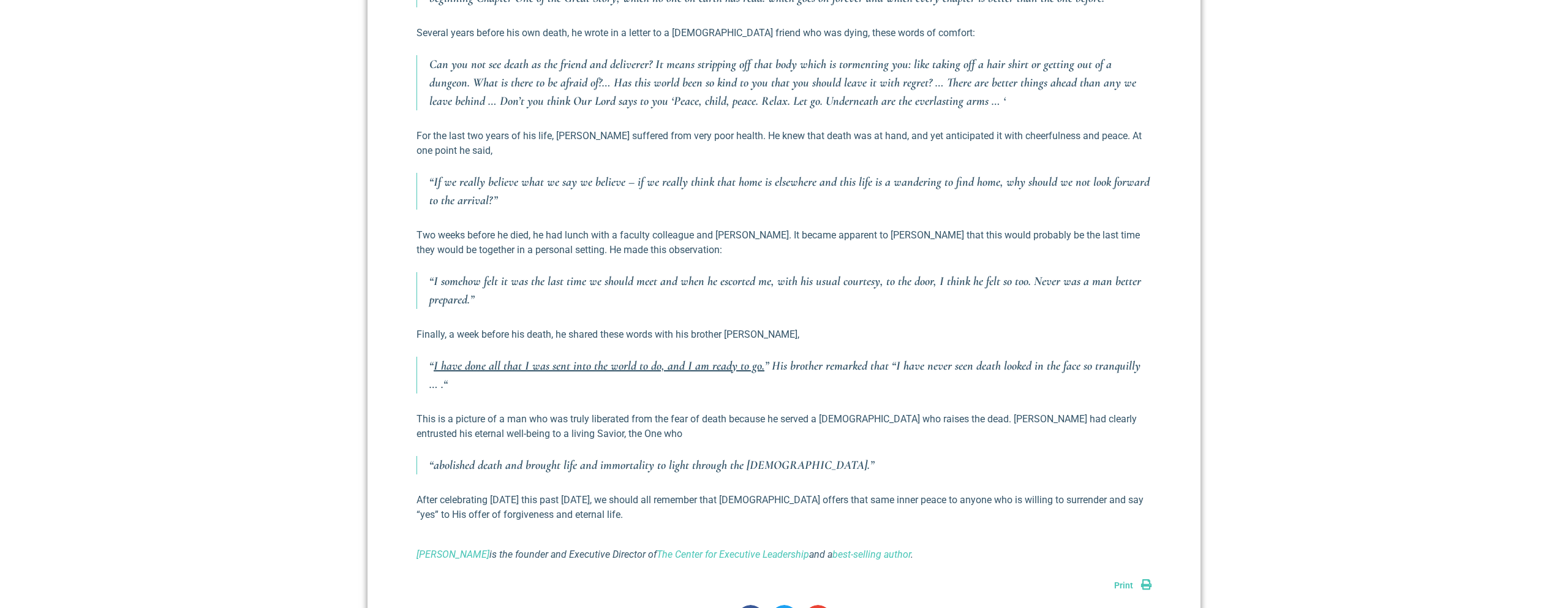
click at [920, 356] on p "“ I have done all that I was sent into the world to do, and I am ready to go. ”…" at bounding box center [790, 375] width 722 height 37
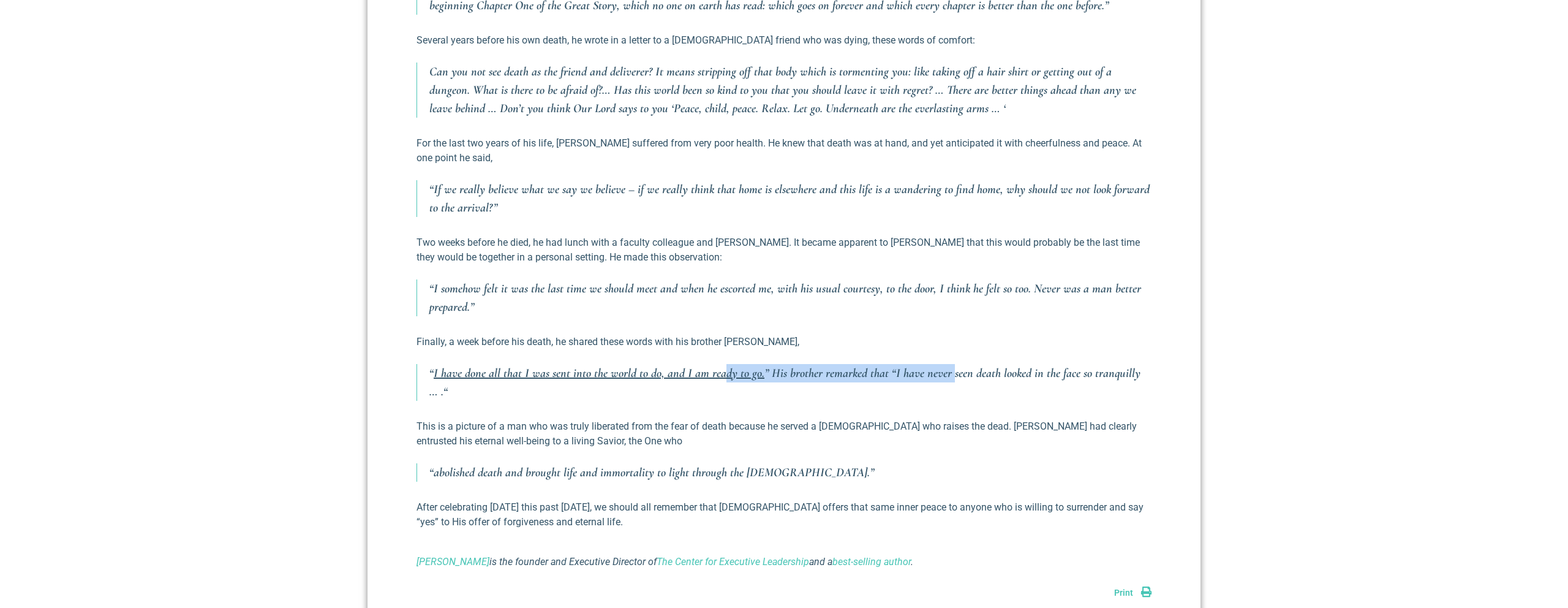
drag, startPoint x: 866, startPoint y: 355, endPoint x: 721, endPoint y: 350, distance: 145.1
click at [721, 364] on p "“ I have done all that I was sent into the world to do, and I am ready to go. ”…" at bounding box center [790, 383] width 722 height 37
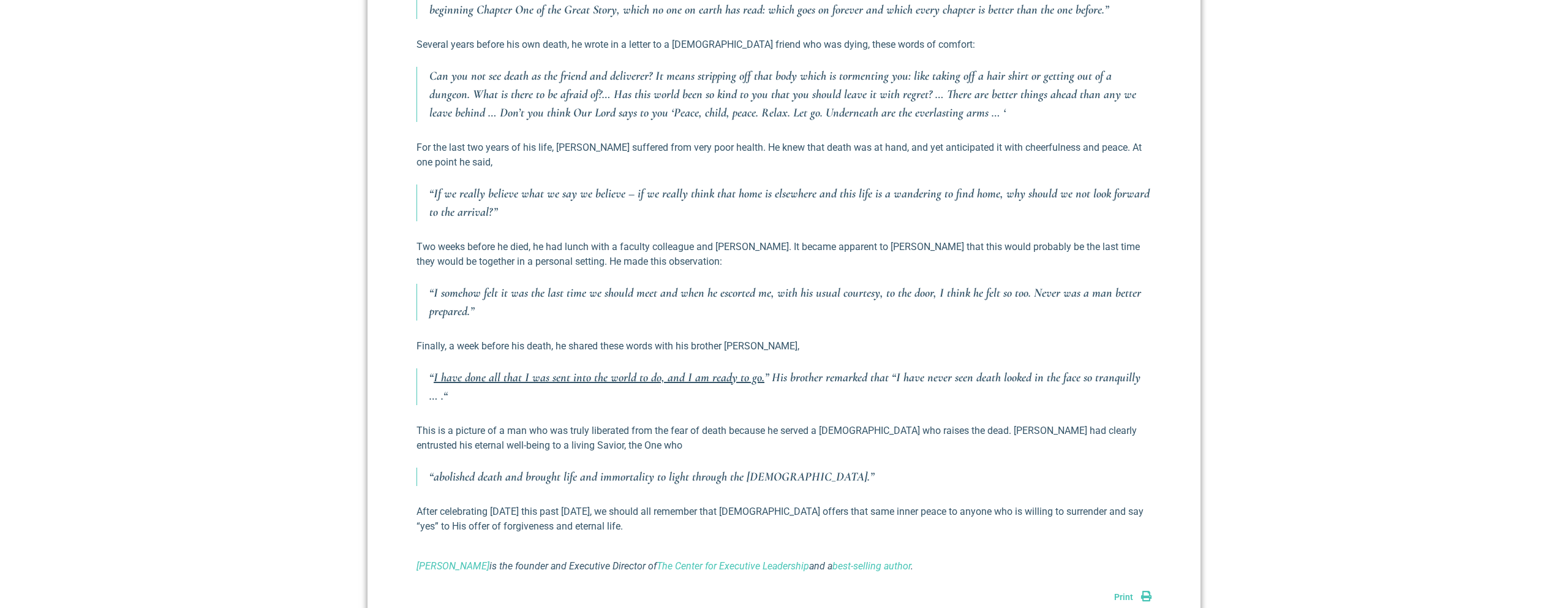
drag, startPoint x: 717, startPoint y: 350, endPoint x: 709, endPoint y: 353, distance: 8.5
click at [717, 350] on div "As an [DEMOGRAPHIC_DATA], [PERSON_NAME] saw death as the inevitable end to a gl…" at bounding box center [784, 127] width 735 height 893
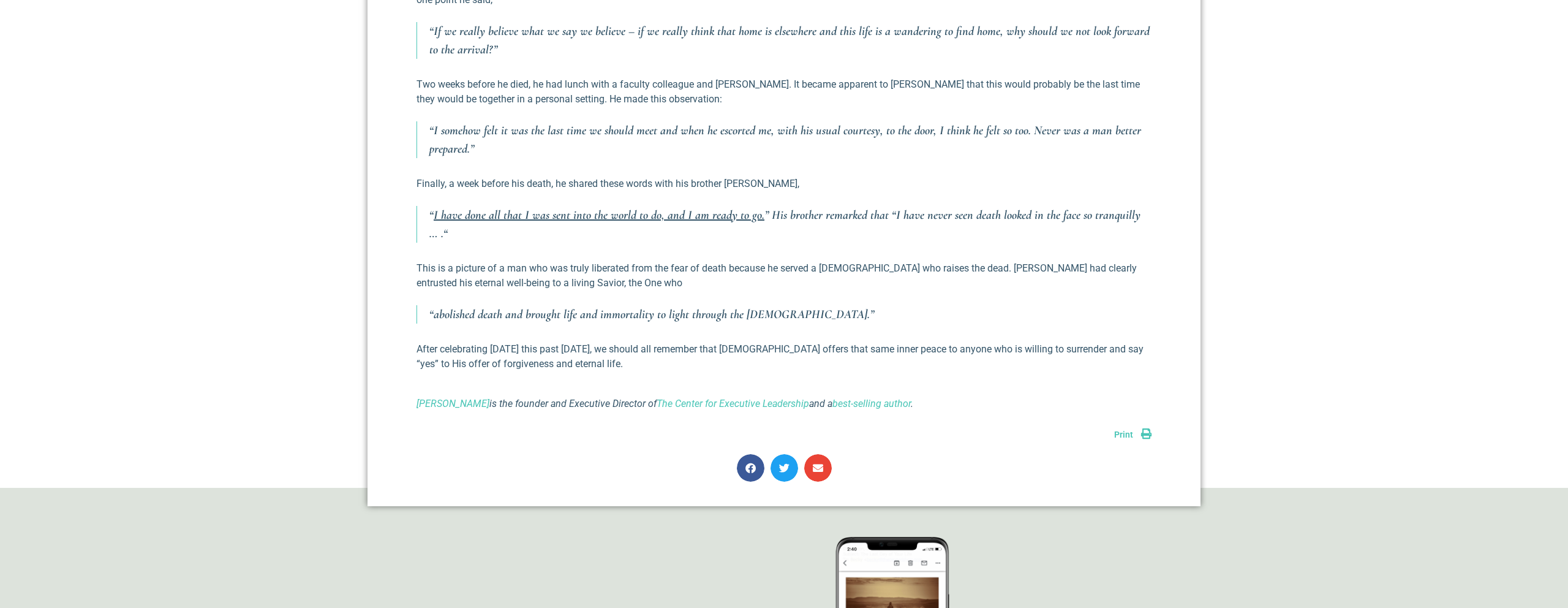
scroll to position [1092, 0]
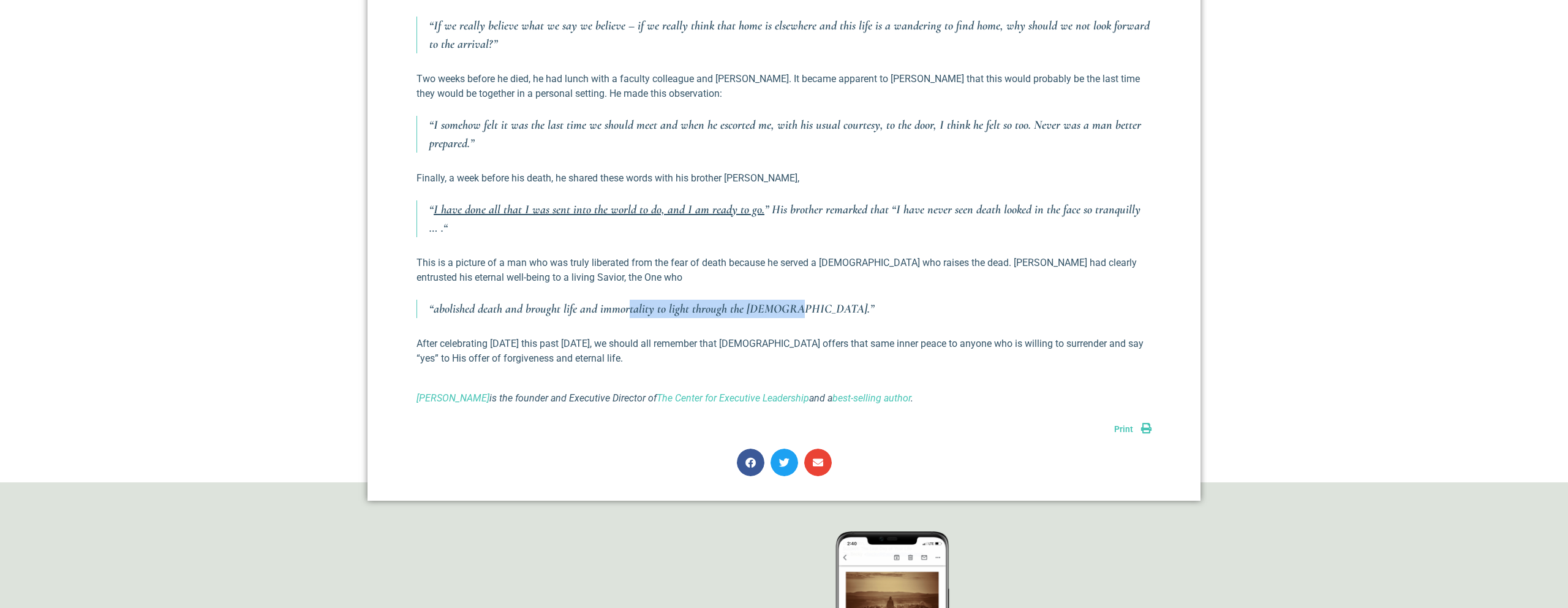
drag, startPoint x: 626, startPoint y: 280, endPoint x: 852, endPoint y: 285, distance: 226.1
click at [852, 299] on p "“abolished death and brought life and immortality to light through the [DEMOGRA…" at bounding box center [790, 309] width 722 height 18
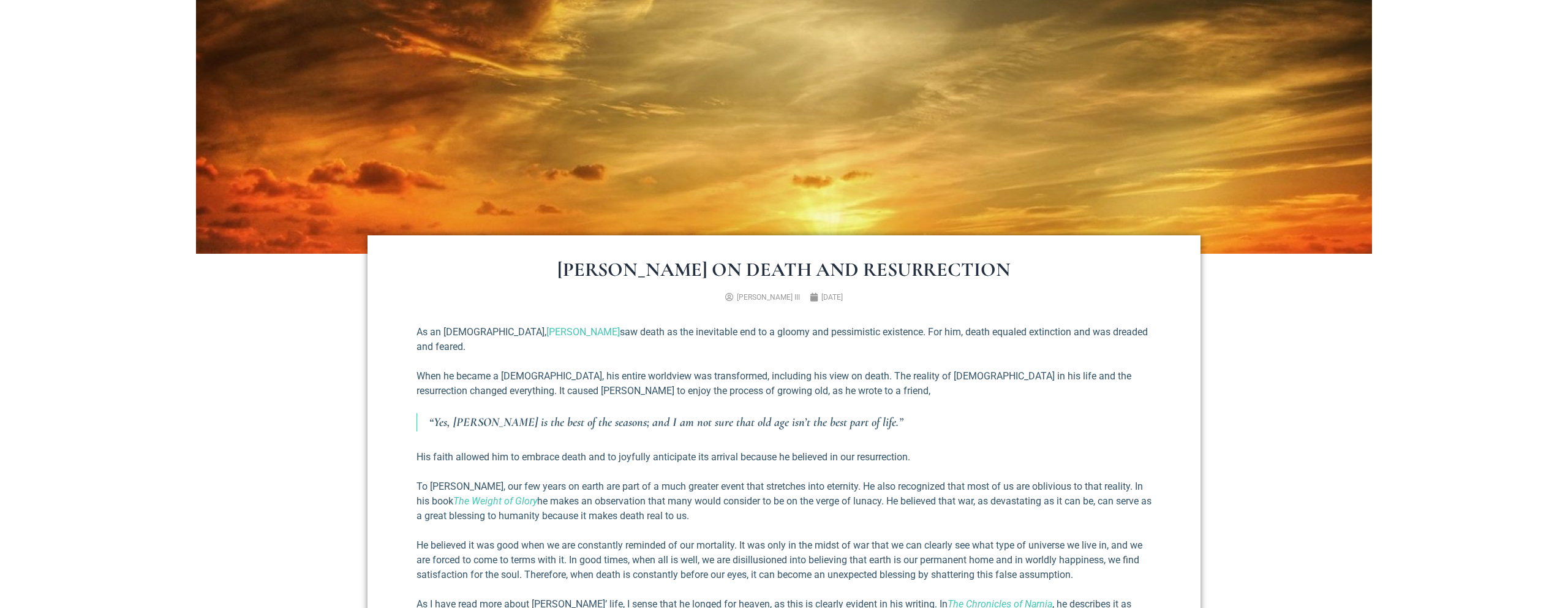
scroll to position [281, 0]
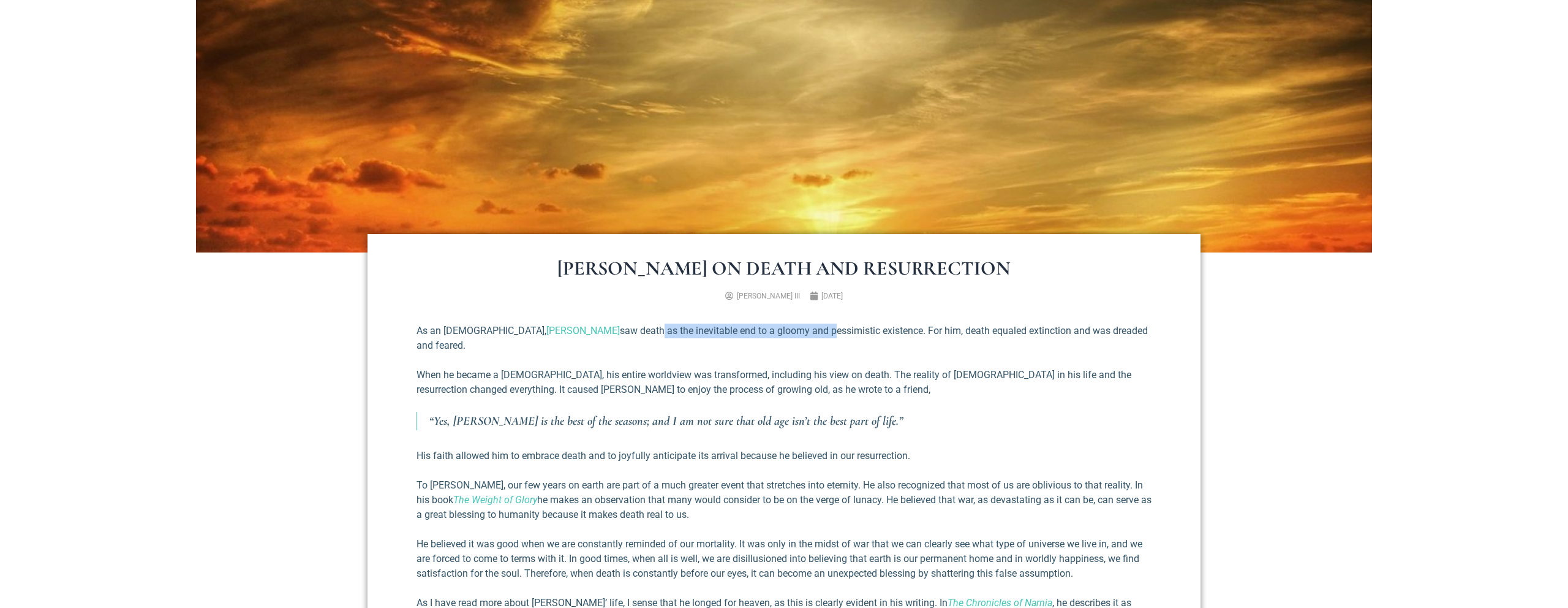
drag, startPoint x: 564, startPoint y: 330, endPoint x: 738, endPoint y: 335, distance: 174.1
click at [738, 335] on p "As an [DEMOGRAPHIC_DATA], [PERSON_NAME] saw death as the inevitable end to a gl…" at bounding box center [784, 338] width 735 height 30
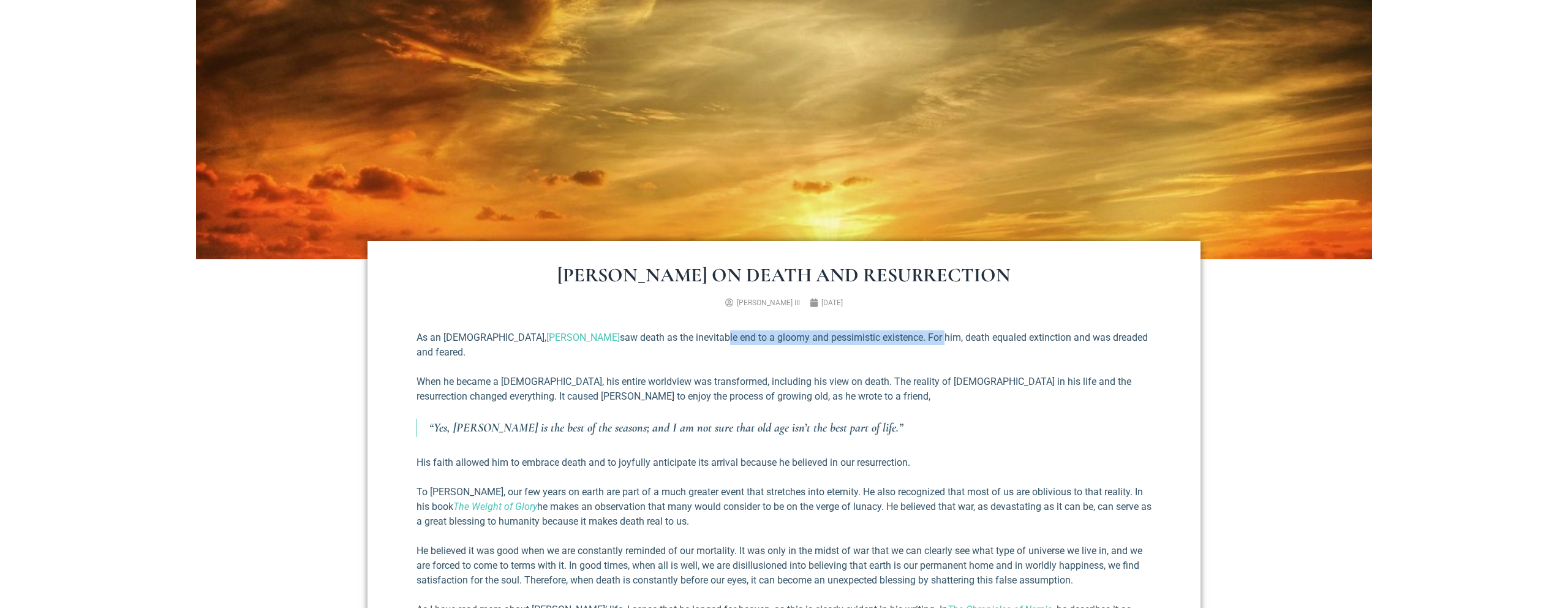
drag, startPoint x: 848, startPoint y: 329, endPoint x: 628, endPoint y: 336, distance: 220.1
click at [628, 336] on p "As an [DEMOGRAPHIC_DATA], [PERSON_NAME] saw death as the inevitable end to a gl…" at bounding box center [784, 345] width 735 height 30
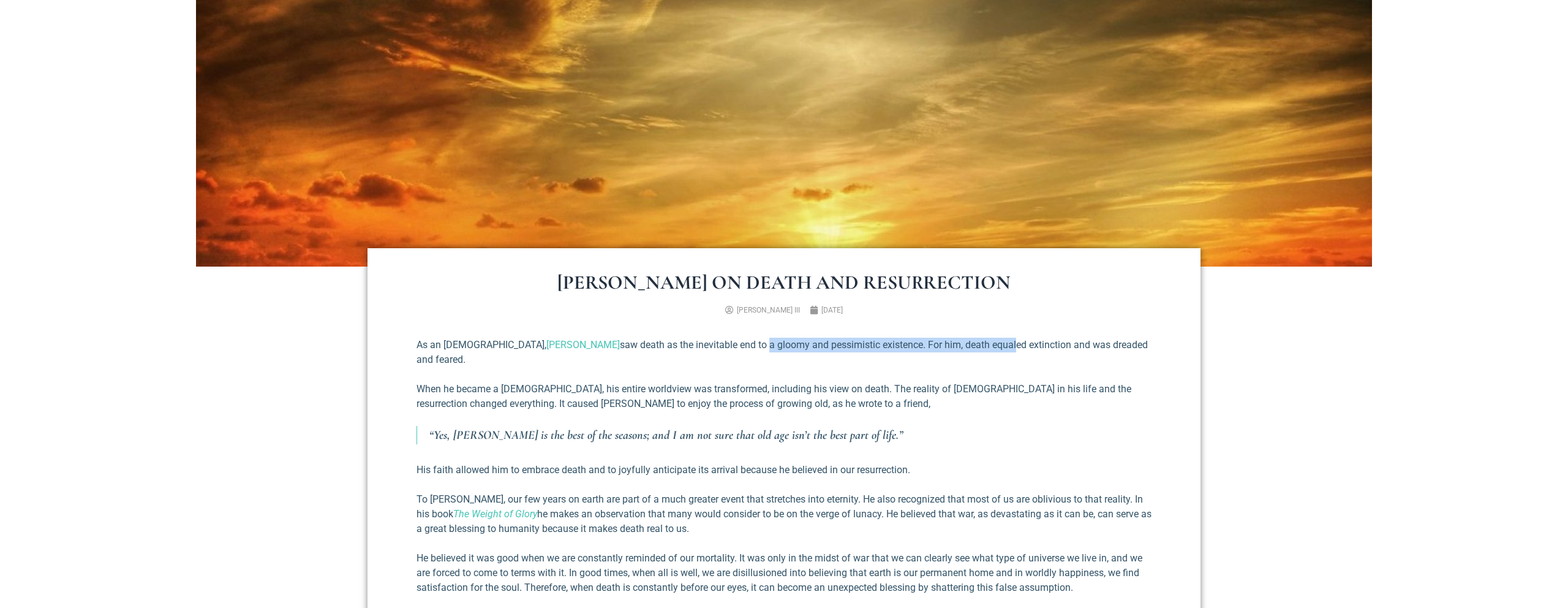
drag, startPoint x: 674, startPoint y: 337, endPoint x: 920, endPoint y: 343, distance: 246.1
click at [920, 343] on p "As an [DEMOGRAPHIC_DATA], [PERSON_NAME] saw death as the inevitable end to a gl…" at bounding box center [784, 352] width 735 height 30
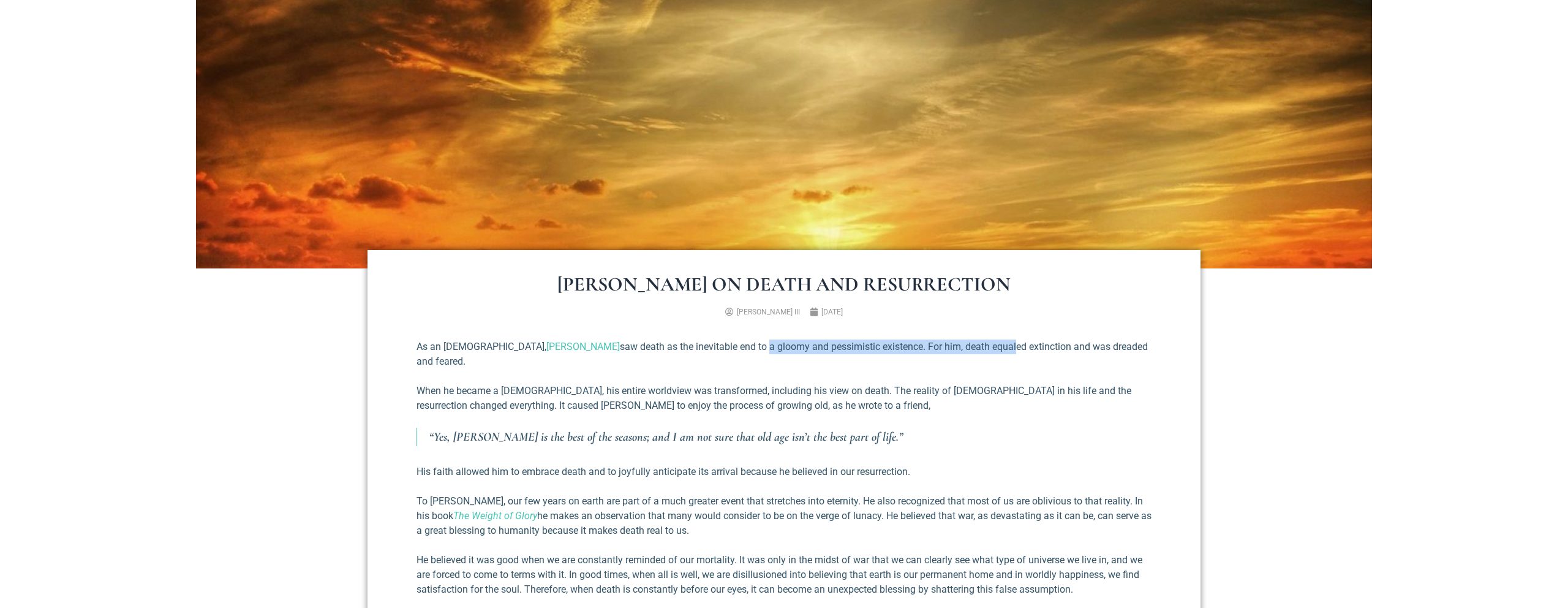
scroll to position [268, 0]
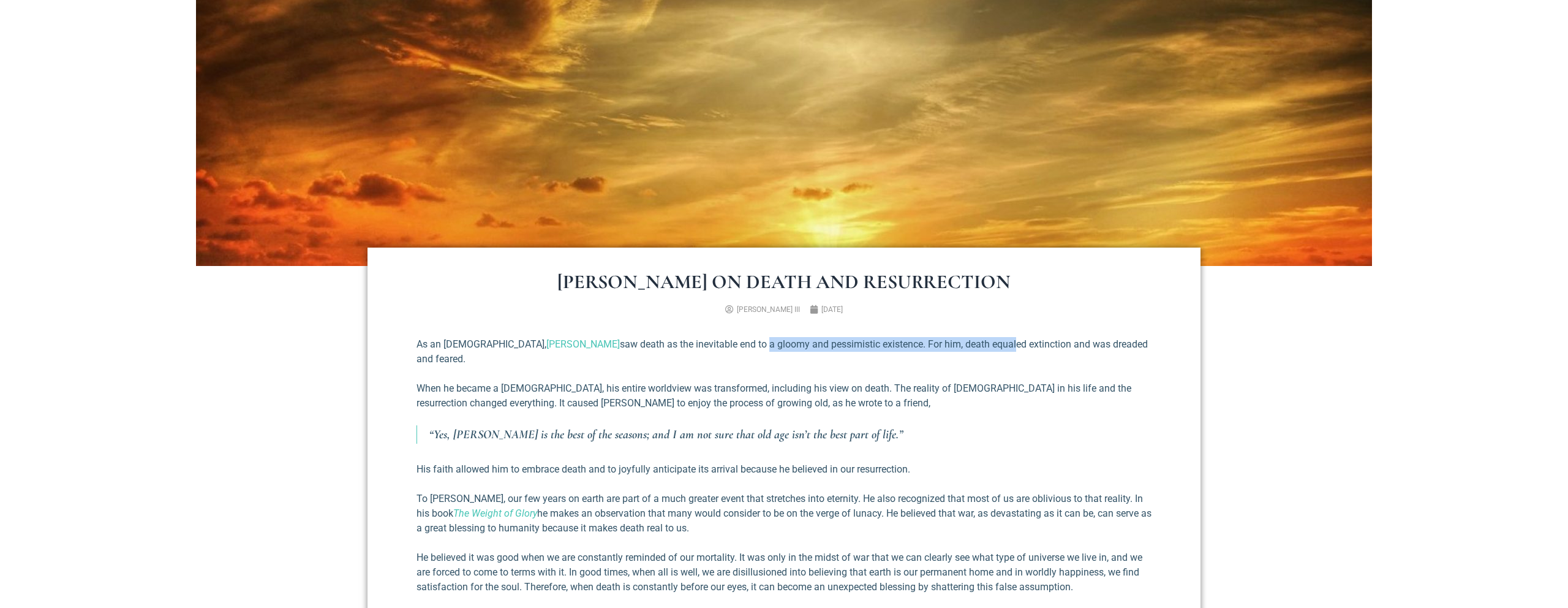
click at [920, 343] on p "As an [DEMOGRAPHIC_DATA], [PERSON_NAME] saw death as the inevitable end to a gl…" at bounding box center [784, 352] width 735 height 30
drag, startPoint x: 991, startPoint y: 347, endPoint x: 584, endPoint y: 350, distance: 407.0
click at [584, 350] on p "As an [DEMOGRAPHIC_DATA], [PERSON_NAME] saw death as the inevitable end to a gl…" at bounding box center [784, 352] width 735 height 30
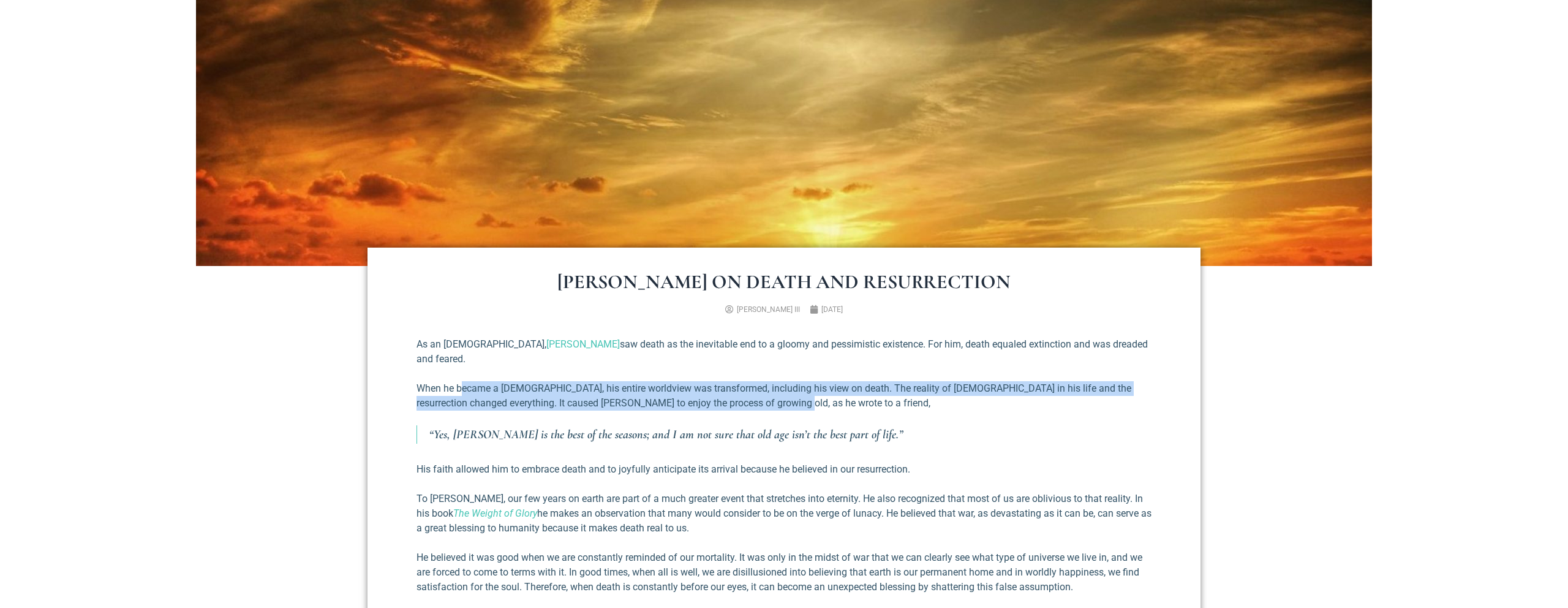
drag, startPoint x: 466, startPoint y: 369, endPoint x: 873, endPoint y: 387, distance: 407.4
click at [873, 387] on p "When he became a [DEMOGRAPHIC_DATA], his entire worldview was transformed, incl…" at bounding box center [784, 396] width 735 height 30
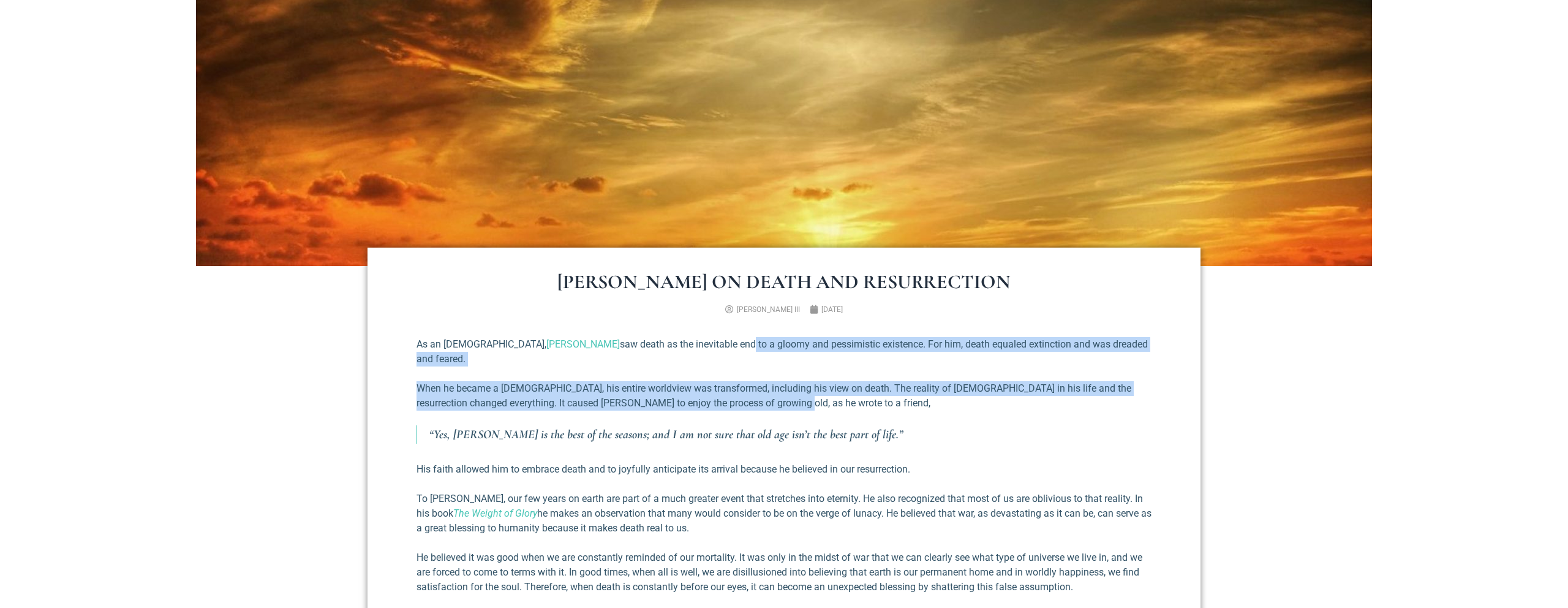
drag, startPoint x: 846, startPoint y: 390, endPoint x: 657, endPoint y: 341, distance: 195.2
click at [657, 341] on p "As an [DEMOGRAPHIC_DATA], [PERSON_NAME] saw death as the inevitable end to a gl…" at bounding box center [784, 352] width 735 height 30
drag, startPoint x: 657, startPoint y: 341, endPoint x: 911, endPoint y: 391, distance: 258.9
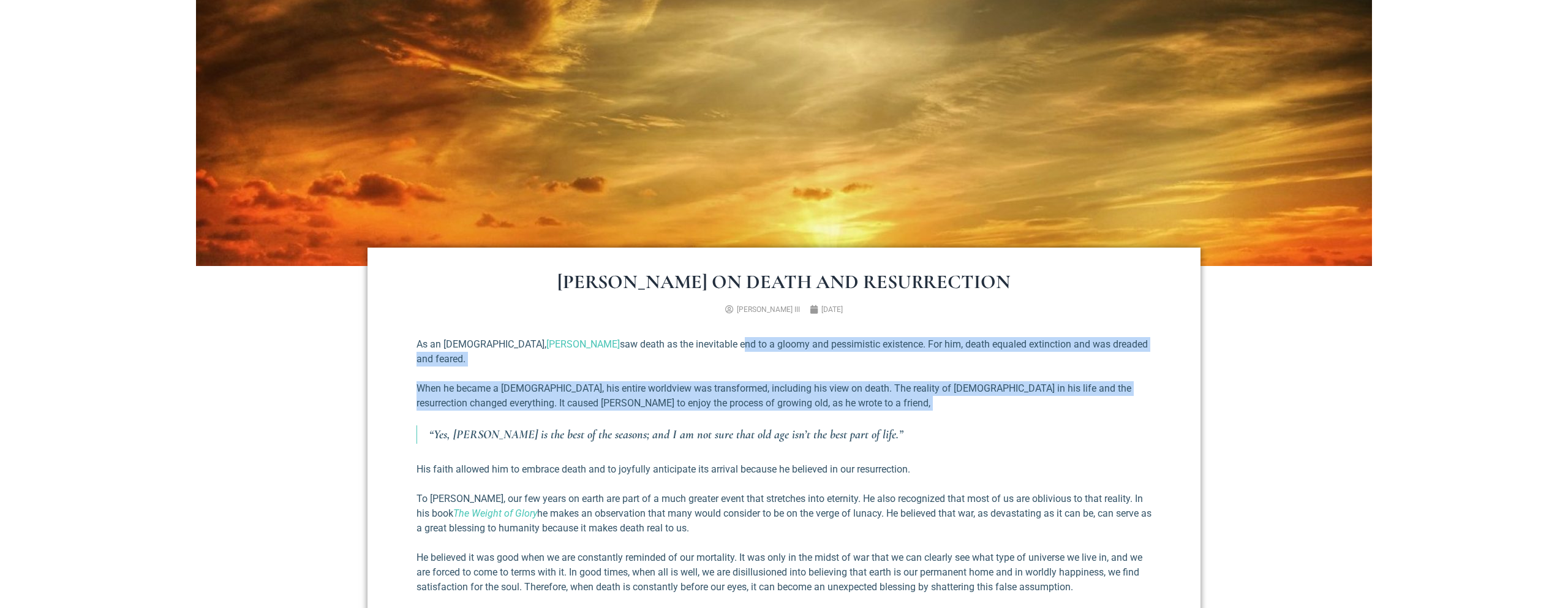
click at [911, 391] on p "When he became a [DEMOGRAPHIC_DATA], his entire worldview was transformed, incl…" at bounding box center [784, 396] width 735 height 30
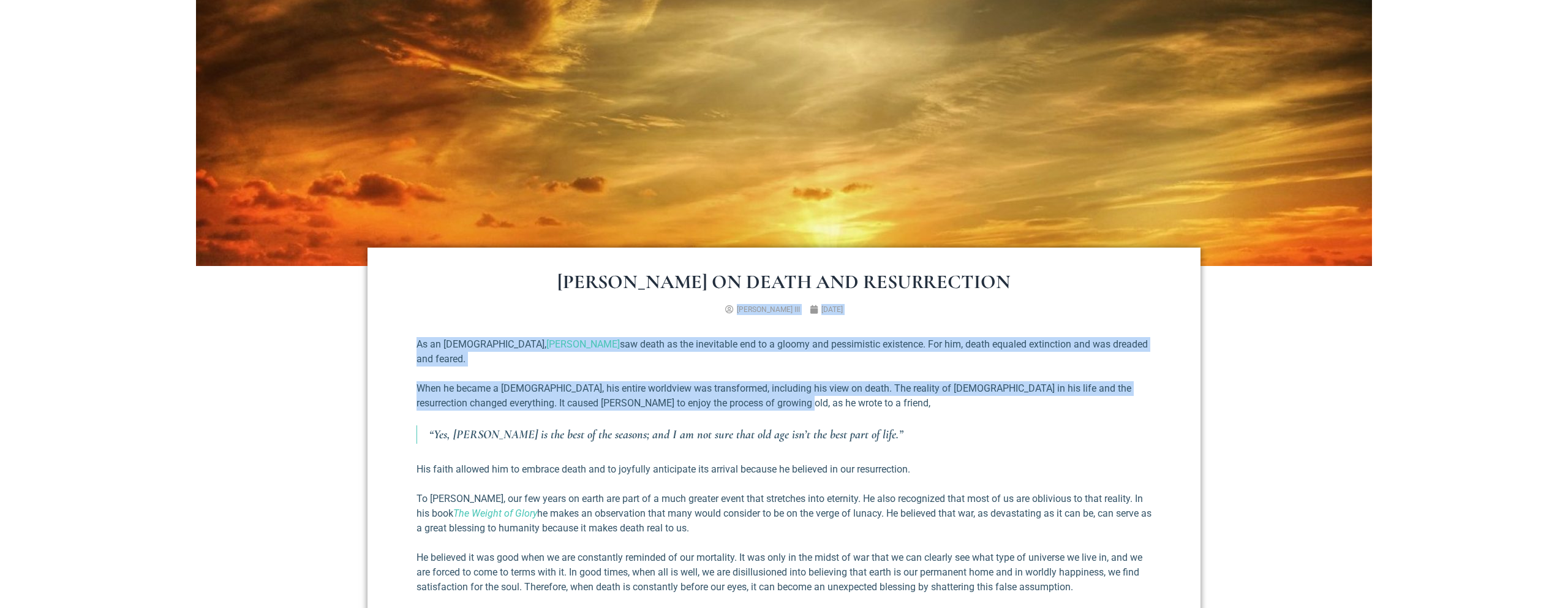
drag, startPoint x: 914, startPoint y: 387, endPoint x: 645, endPoint y: 319, distance: 277.5
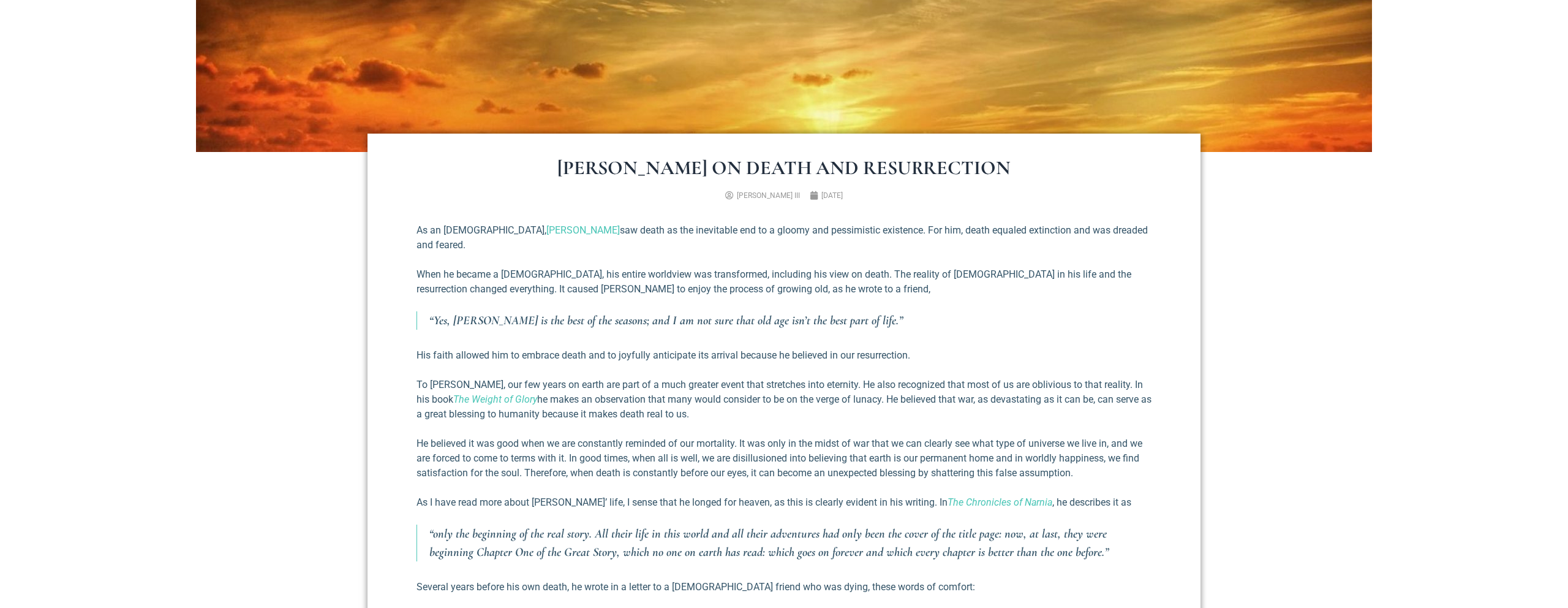
scroll to position [386, 0]
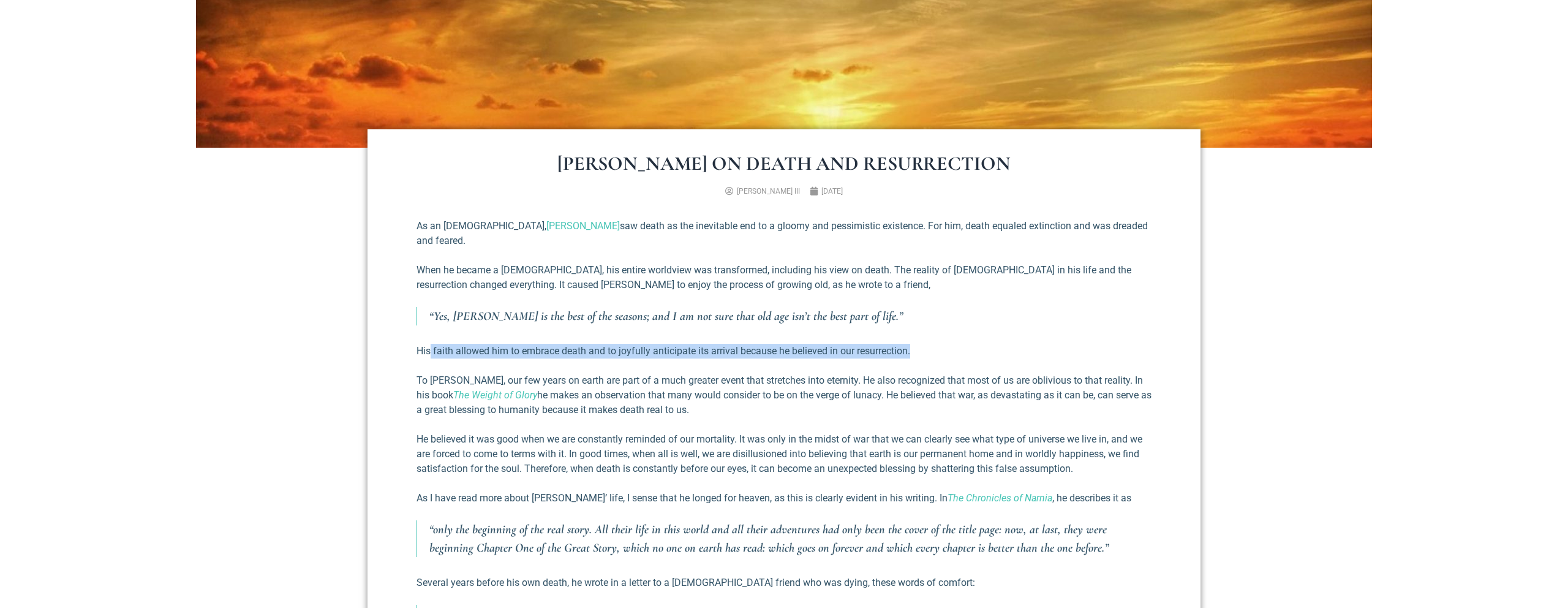
drag, startPoint x: 432, startPoint y: 337, endPoint x: 919, endPoint y: 343, distance: 487.0
click at [919, 344] on p "His faith allowed him to embrace death and to joyfully anticipate its arrival b…" at bounding box center [784, 351] width 735 height 15
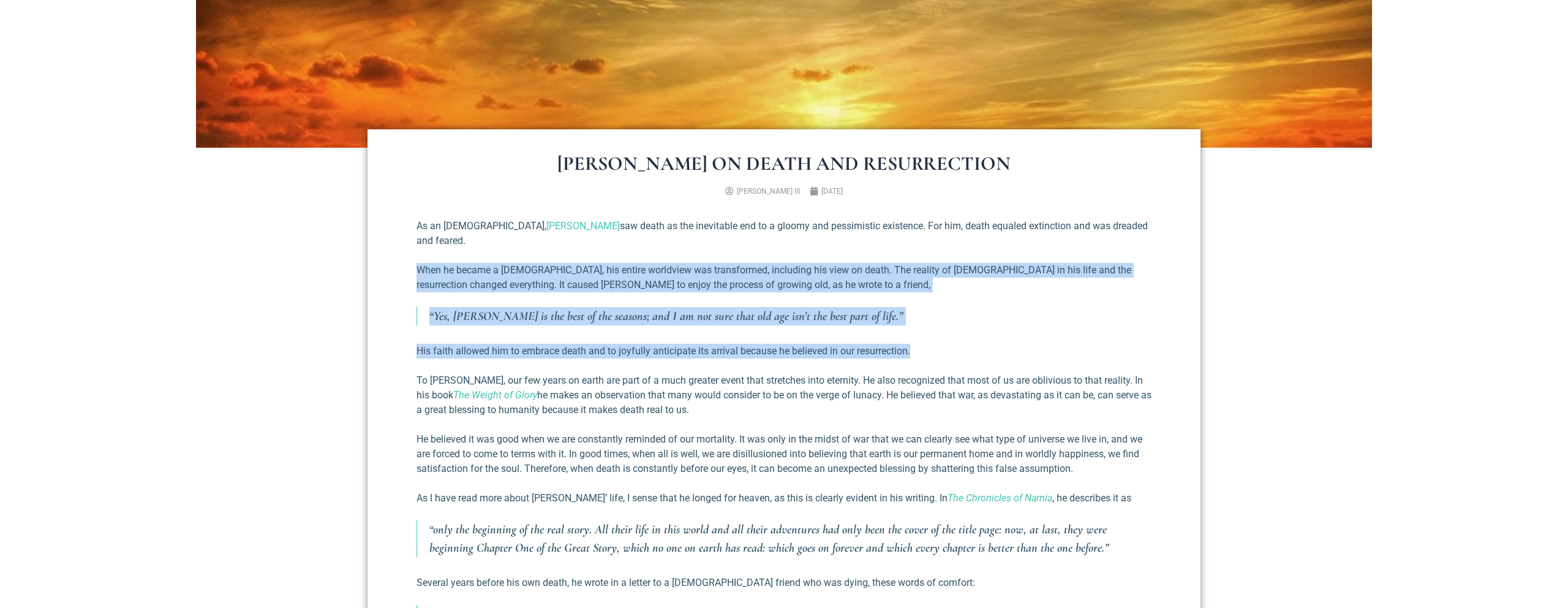
drag, startPoint x: 931, startPoint y: 334, endPoint x: 402, endPoint y: 249, distance: 535.8
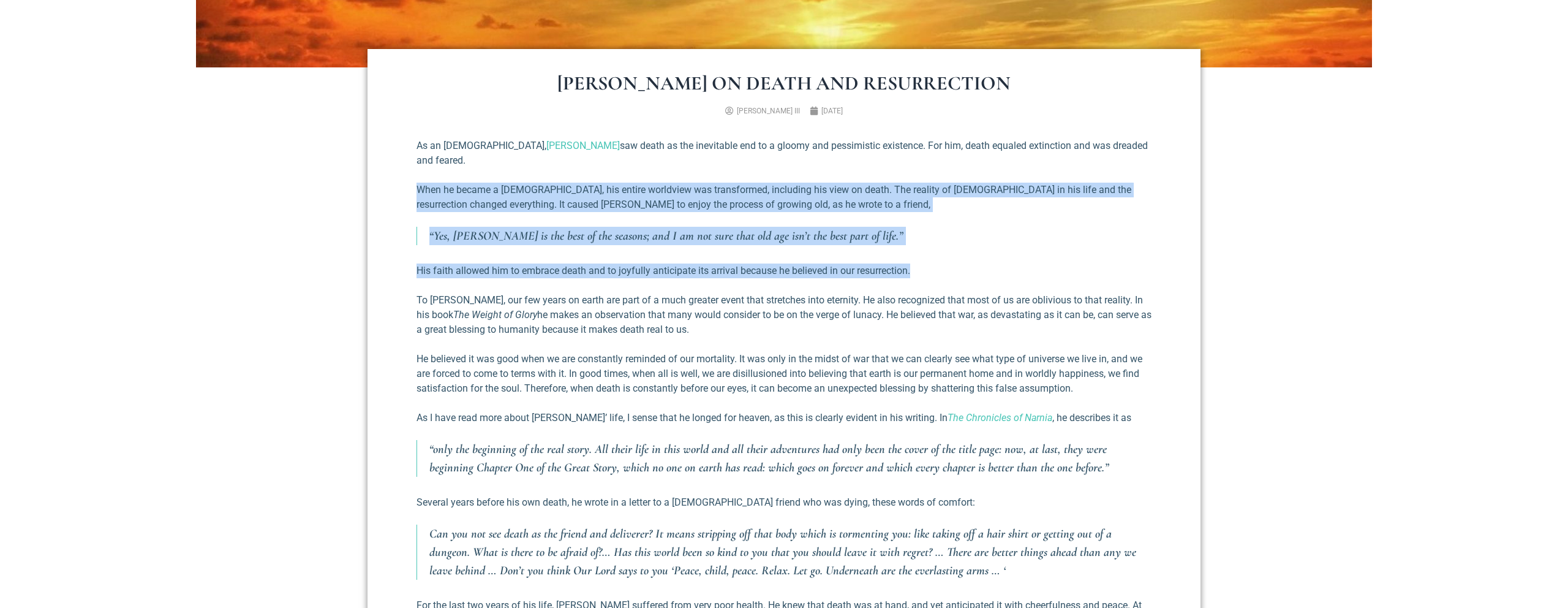
scroll to position [469, 0]
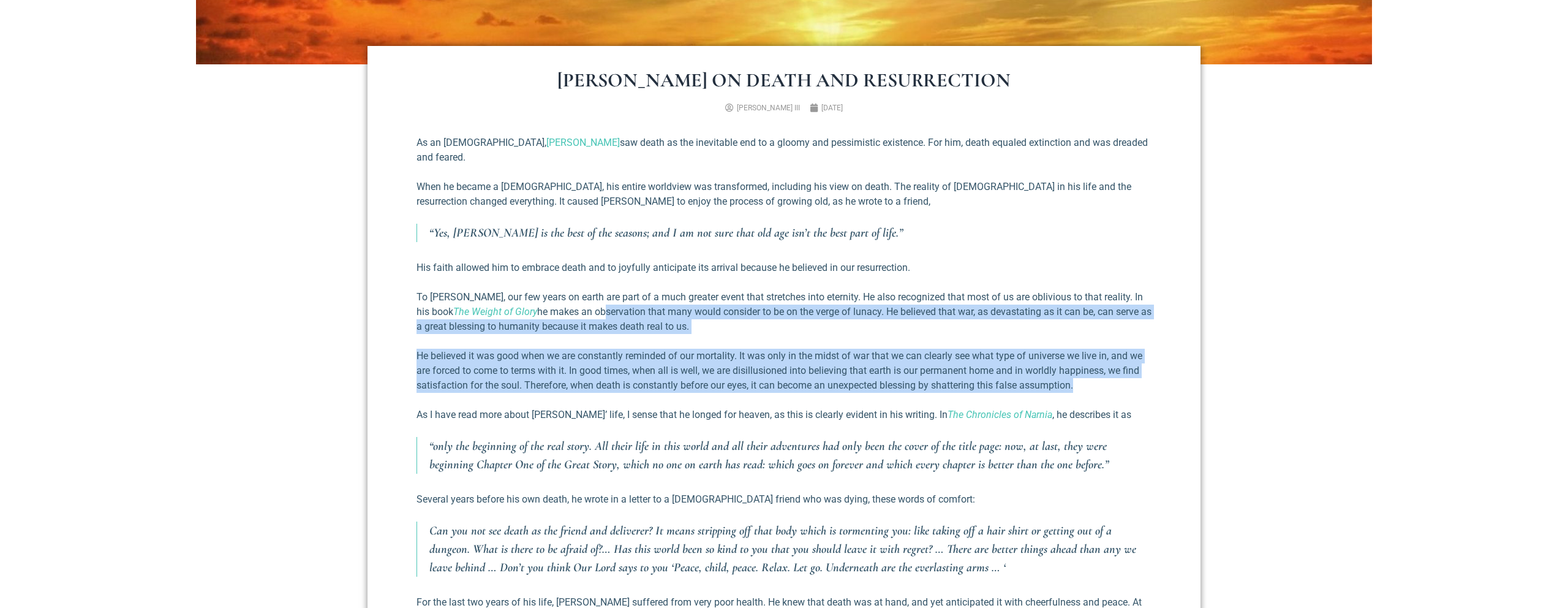
drag, startPoint x: 564, startPoint y: 299, endPoint x: 1111, endPoint y: 366, distance: 551.1
click at [1111, 366] on div "As an [DEMOGRAPHIC_DATA], [PERSON_NAME] saw death as the inevitable end to a gl…" at bounding box center [784, 581] width 735 height 893
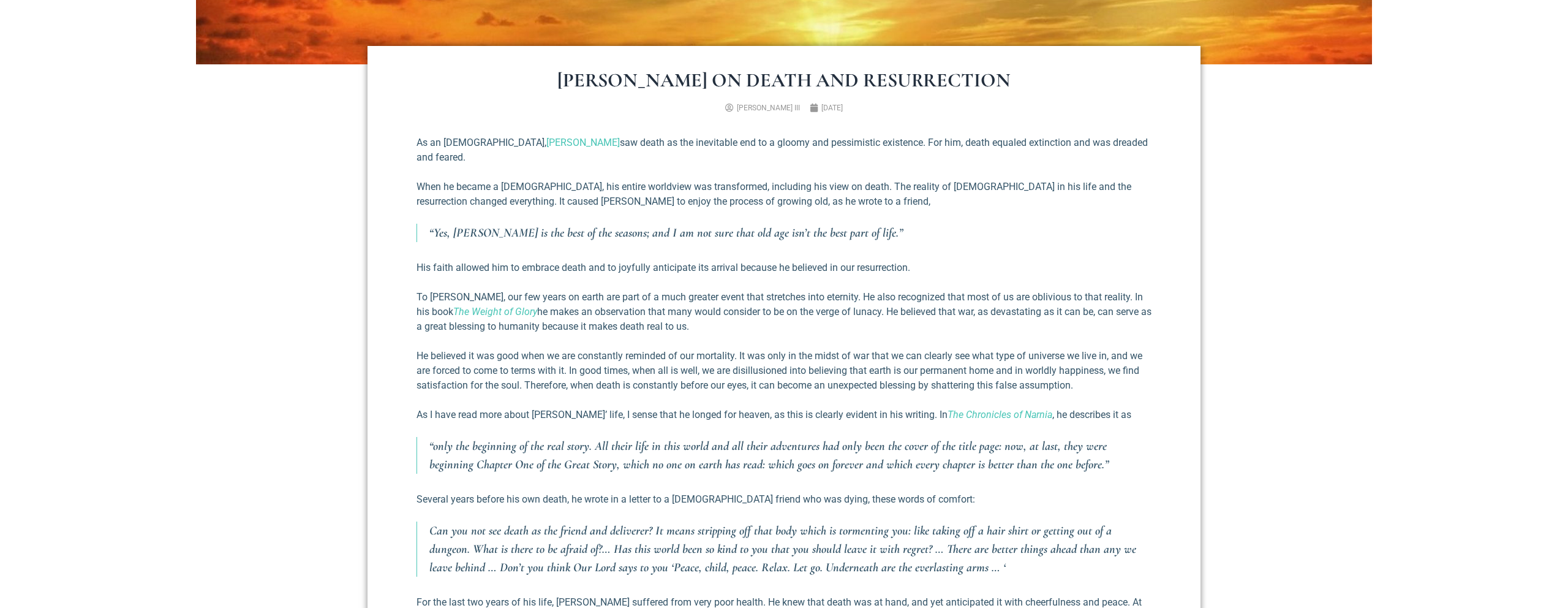
drag, startPoint x: 535, startPoint y: 400, endPoint x: 706, endPoint y: 401, distance: 171.0
click at [706, 407] on p "As I have read more about [PERSON_NAME]’ life, I sense that he longed for heave…" at bounding box center [784, 414] width 735 height 15
drag, startPoint x: 770, startPoint y: 399, endPoint x: 500, endPoint y: 392, distance: 270.1
click at [500, 407] on p "As I have read more about [PERSON_NAME]’ life, I sense that he longed for heave…" at bounding box center [784, 414] width 735 height 15
click at [561, 407] on p "As I have read more about [PERSON_NAME]’ life, I sense that he longed for heave…" at bounding box center [784, 414] width 735 height 15
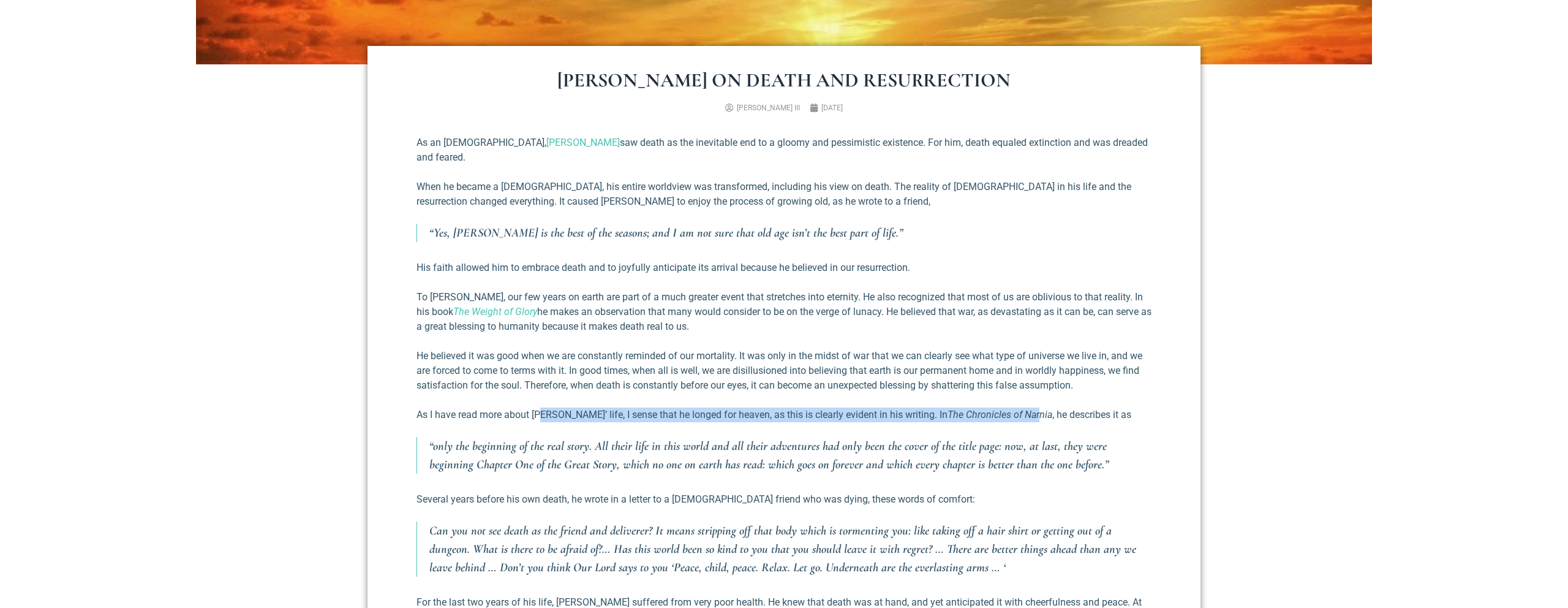
drag, startPoint x: 837, startPoint y: 399, endPoint x: 999, endPoint y: 399, distance: 162.0
click at [999, 407] on p "As I have read more about [PERSON_NAME]’ life, I sense that he longed for heave…" at bounding box center [784, 414] width 735 height 15
click at [753, 407] on p "As I have read more about [PERSON_NAME]’ life, I sense that he longed for heave…" at bounding box center [784, 414] width 735 height 15
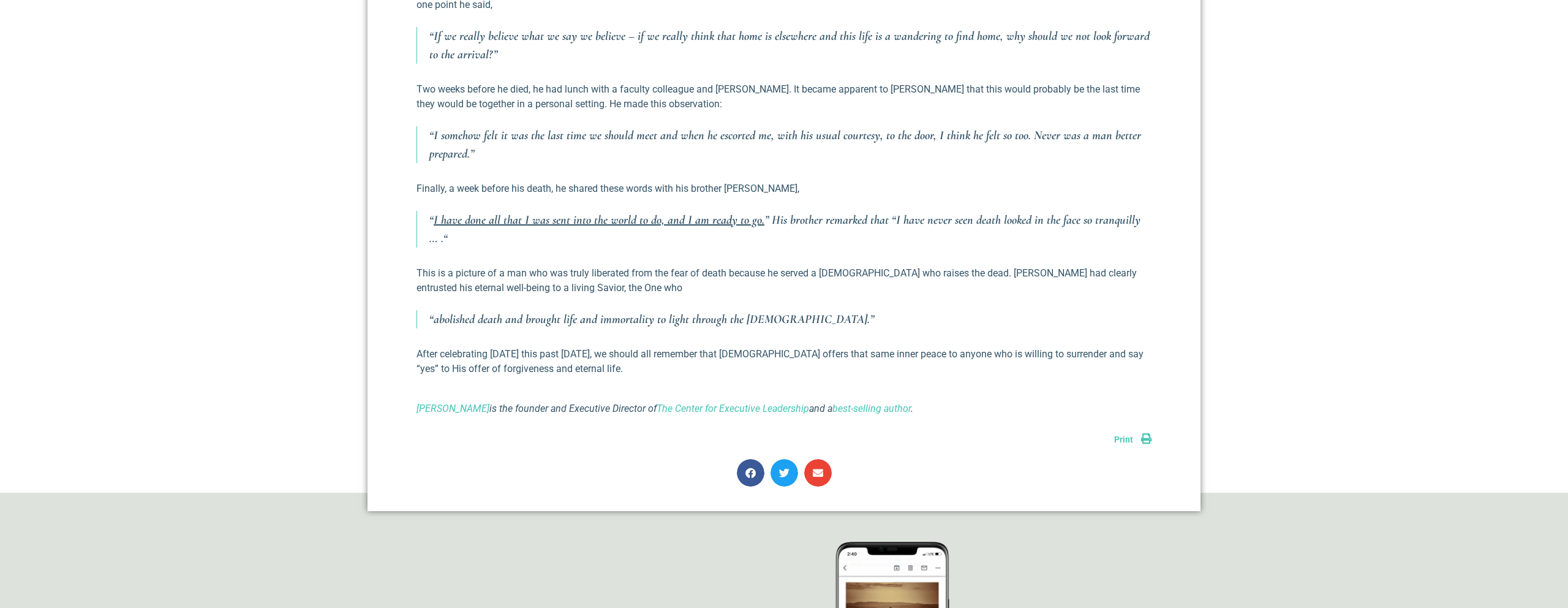
scroll to position [1072, 0]
